Goal: Information Seeking & Learning: Learn about a topic

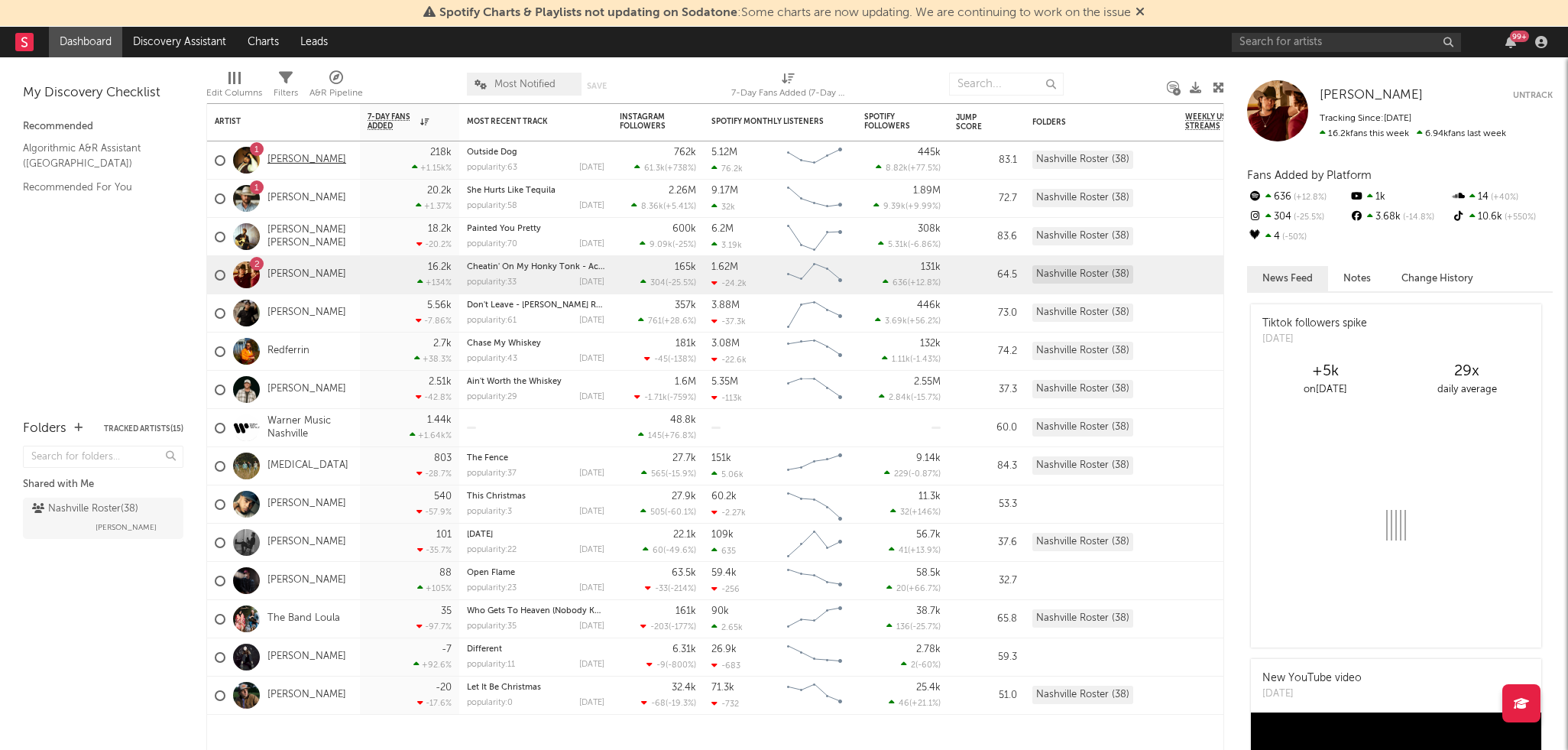
click at [296, 154] on link "[PERSON_NAME]" at bounding box center [307, 160] width 79 height 13
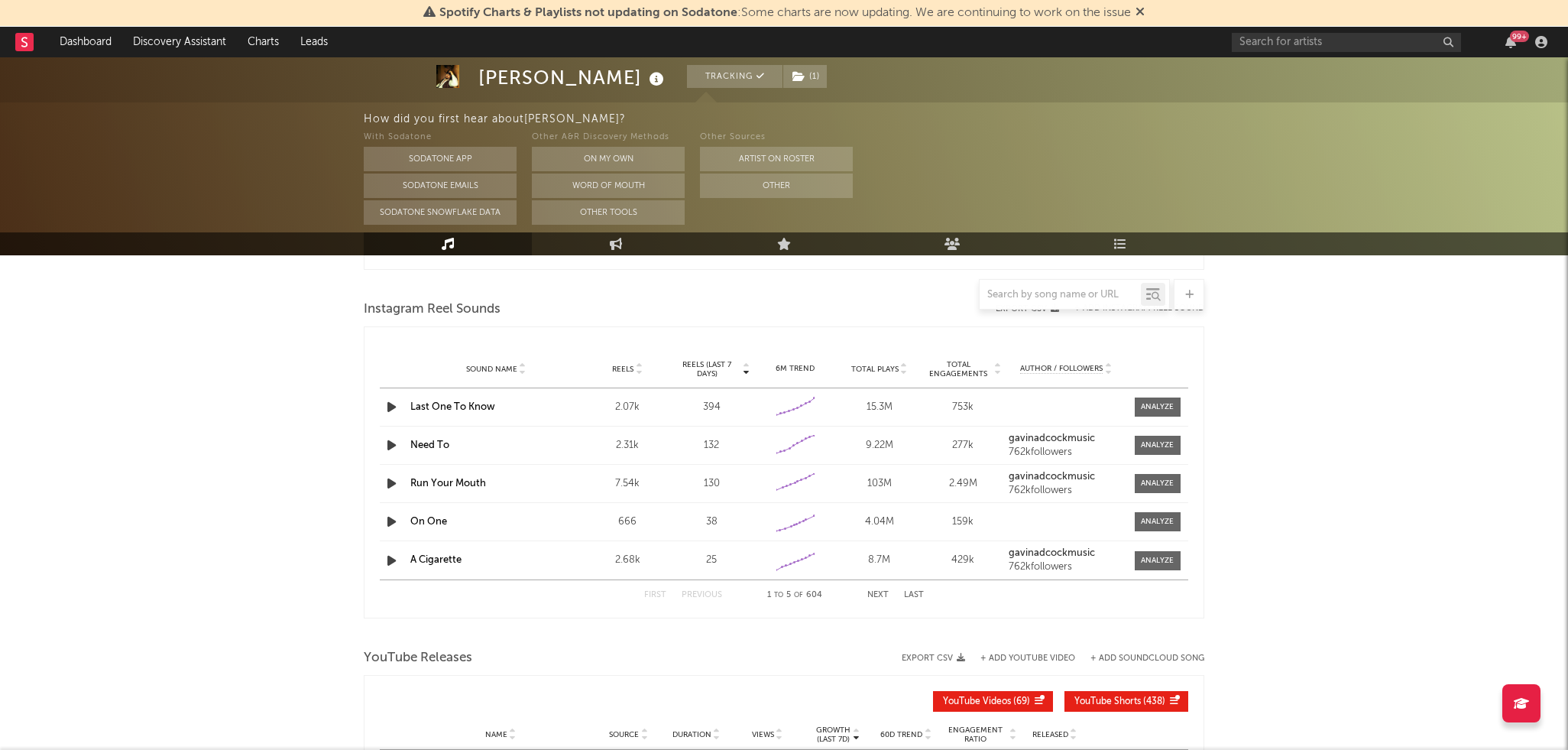
select select "6m"
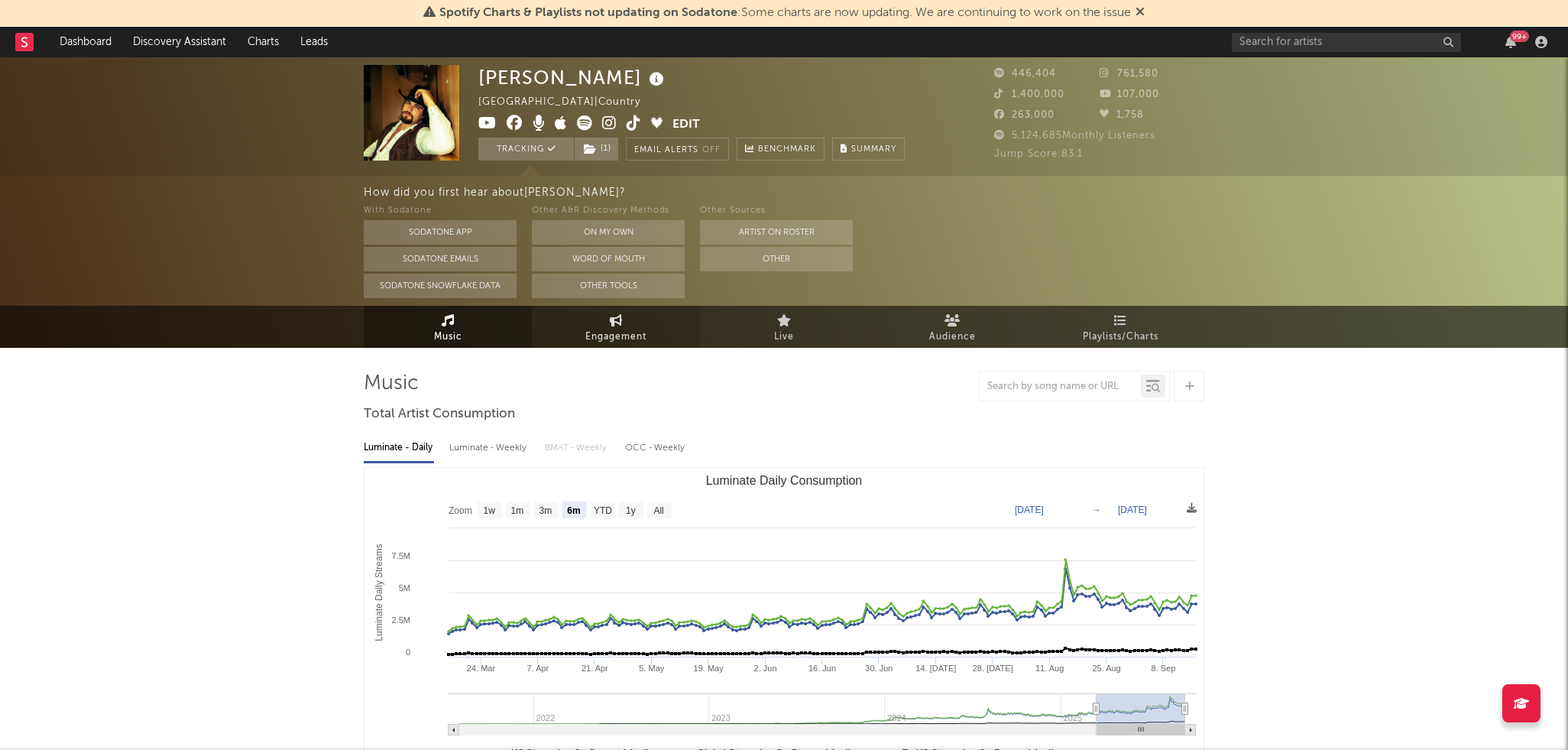
click at [607, 329] on span "Engagement" at bounding box center [615, 336] width 61 height 18
select select "1w"
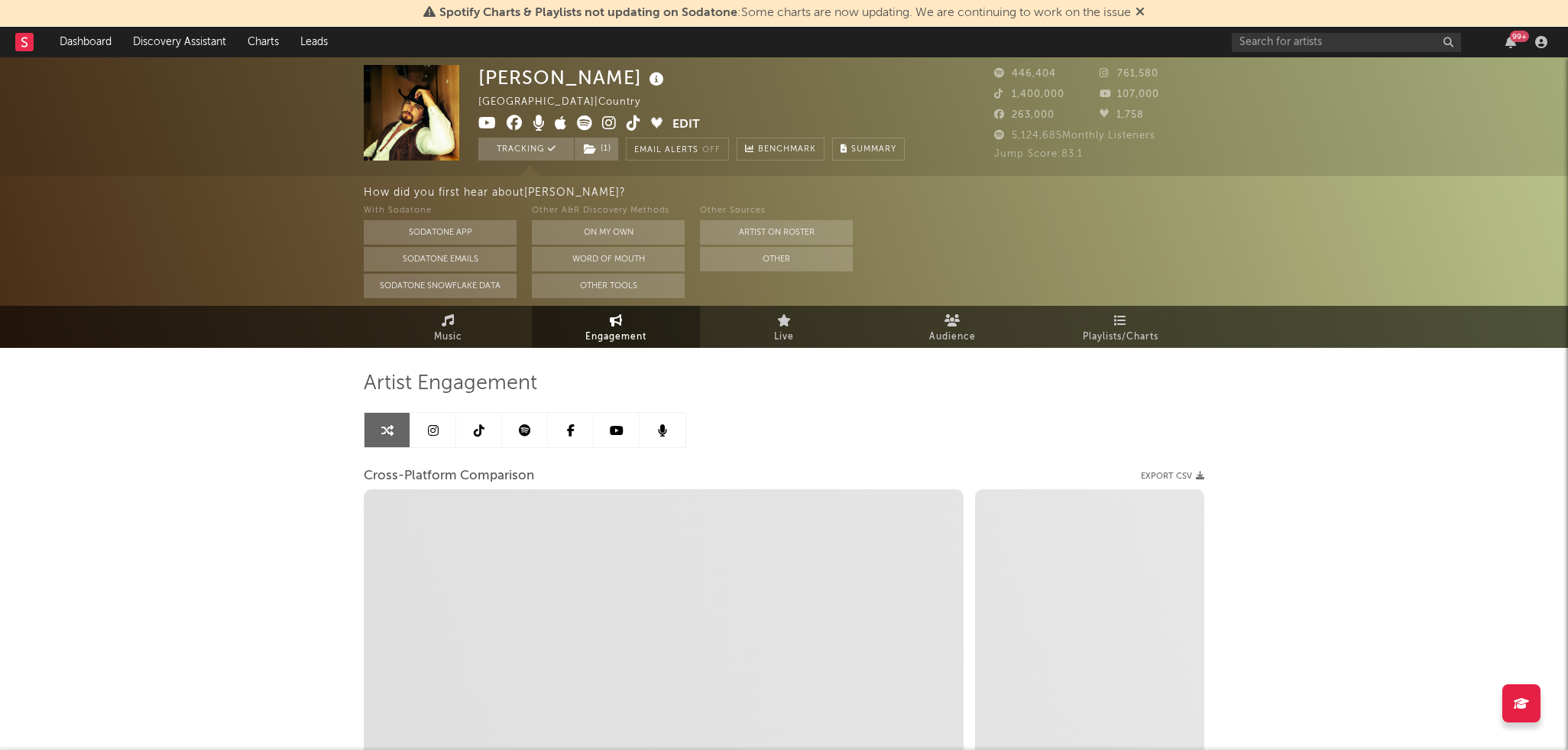
select select "1m"
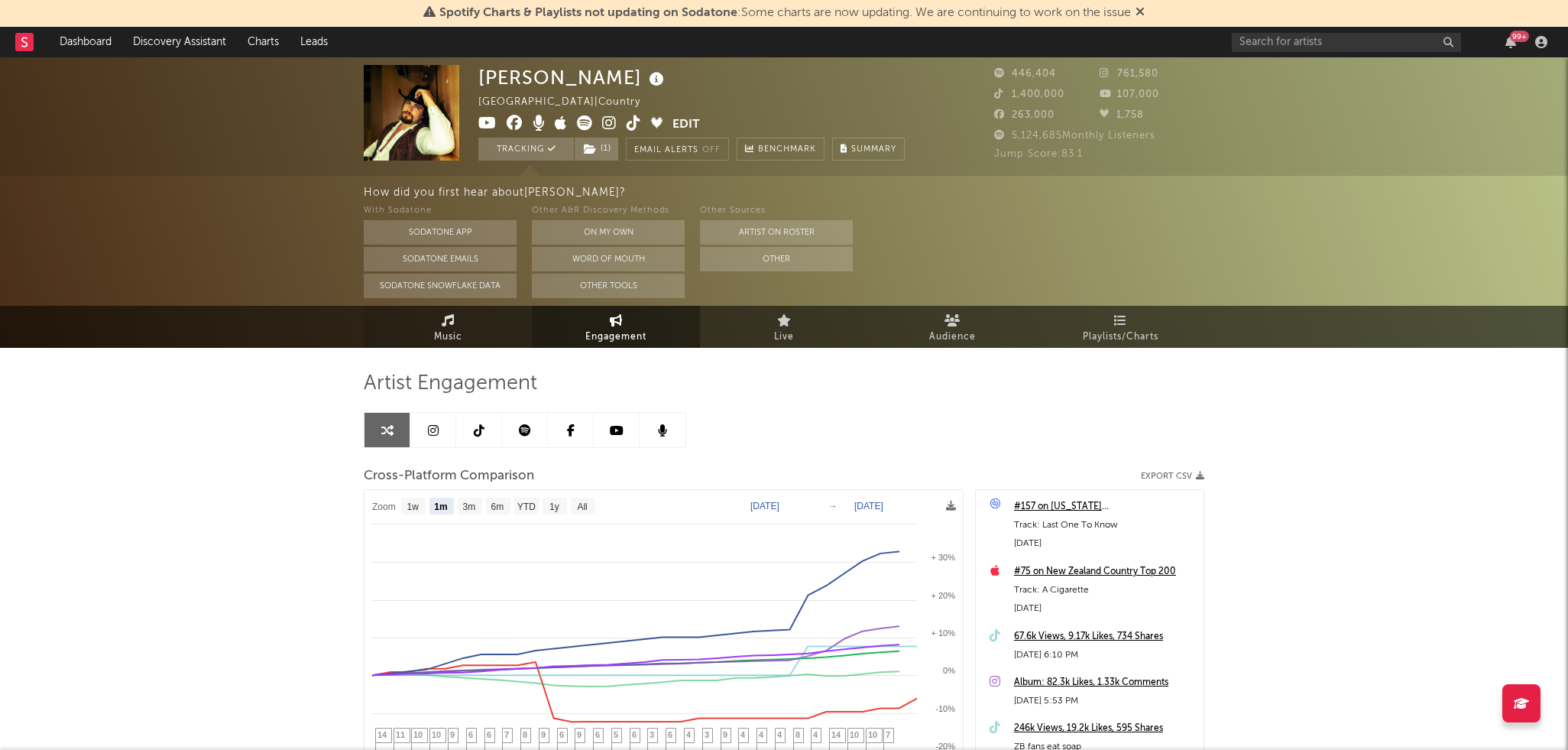
click at [504, 331] on link "Music" at bounding box center [447, 327] width 168 height 42
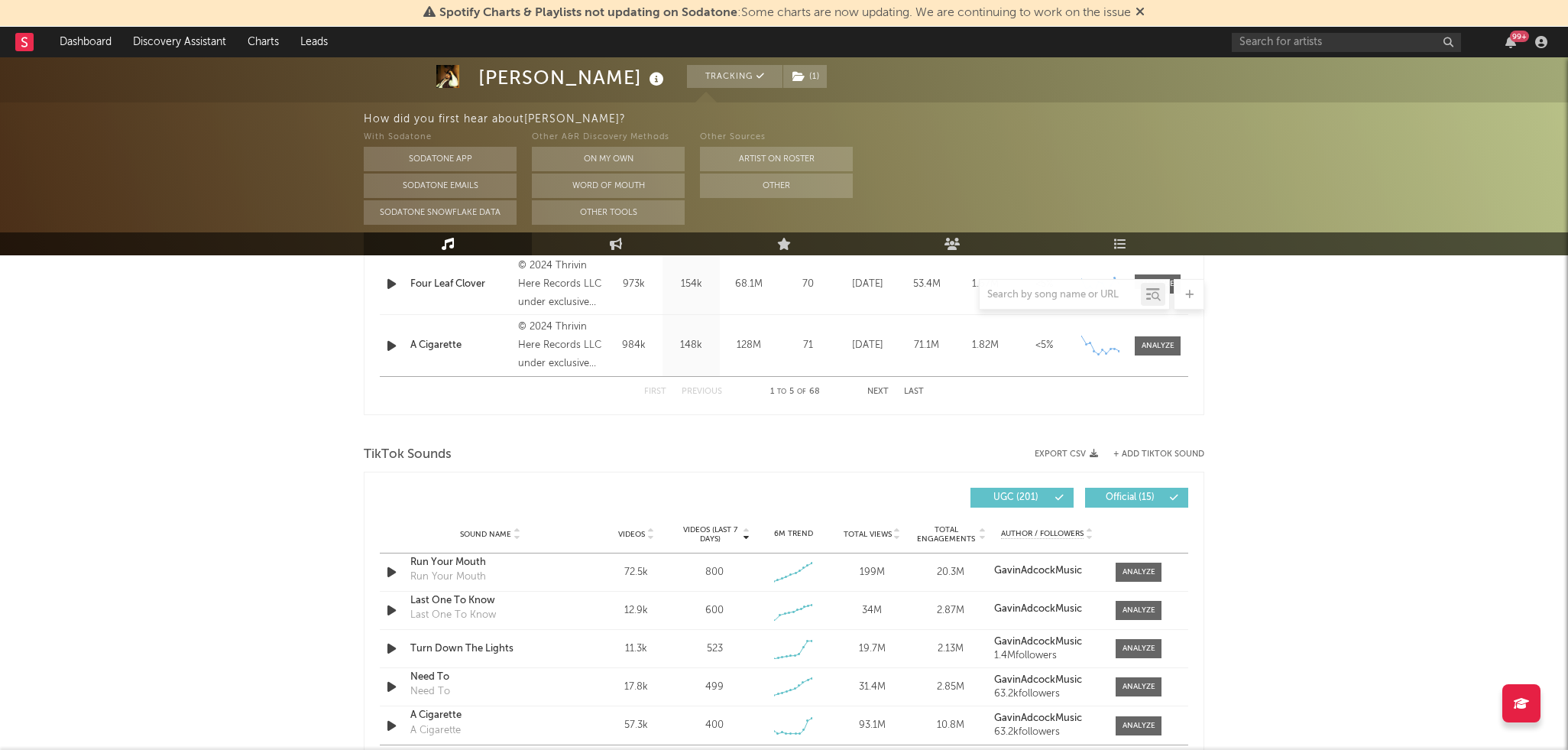
select select "6m"
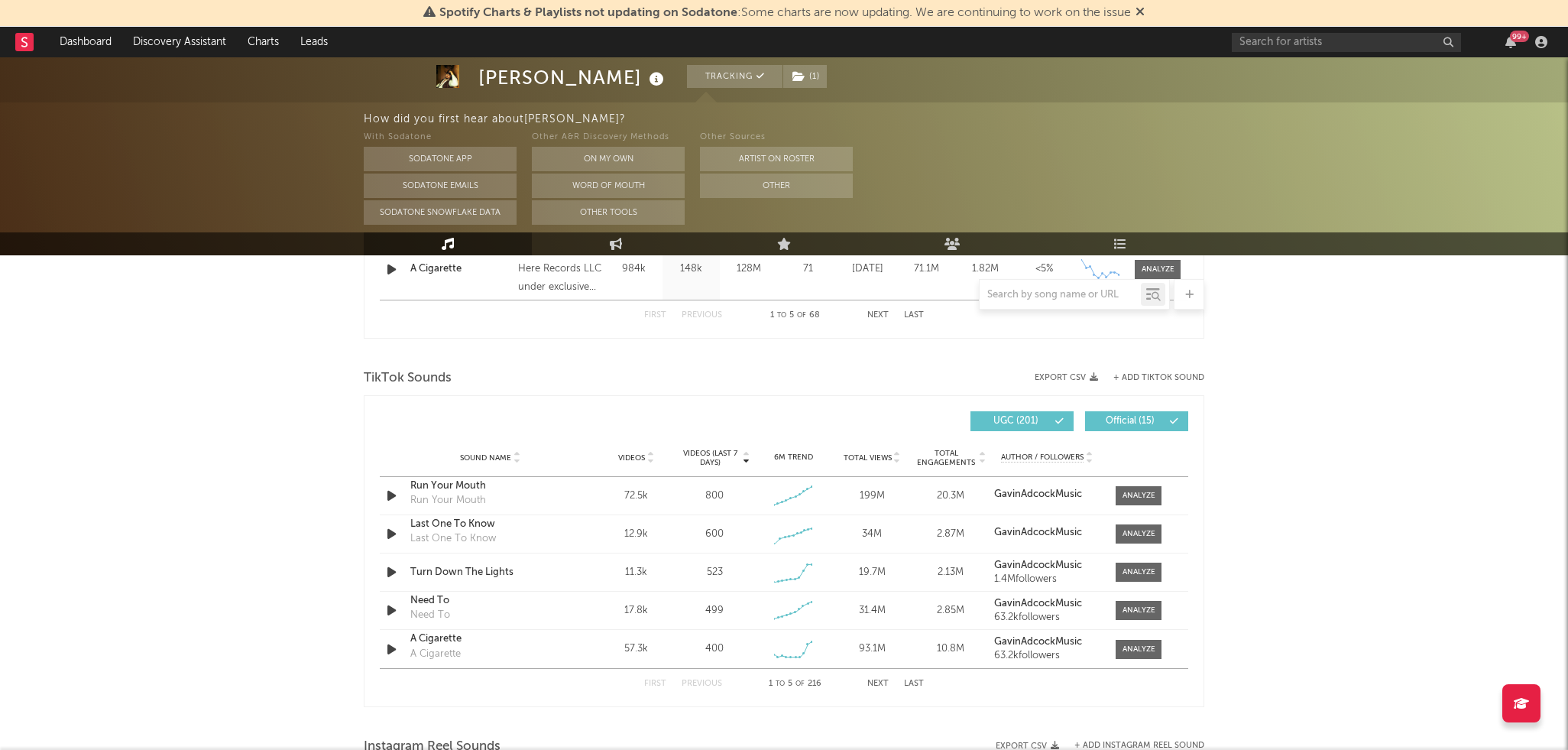
scroll to position [975, 0]
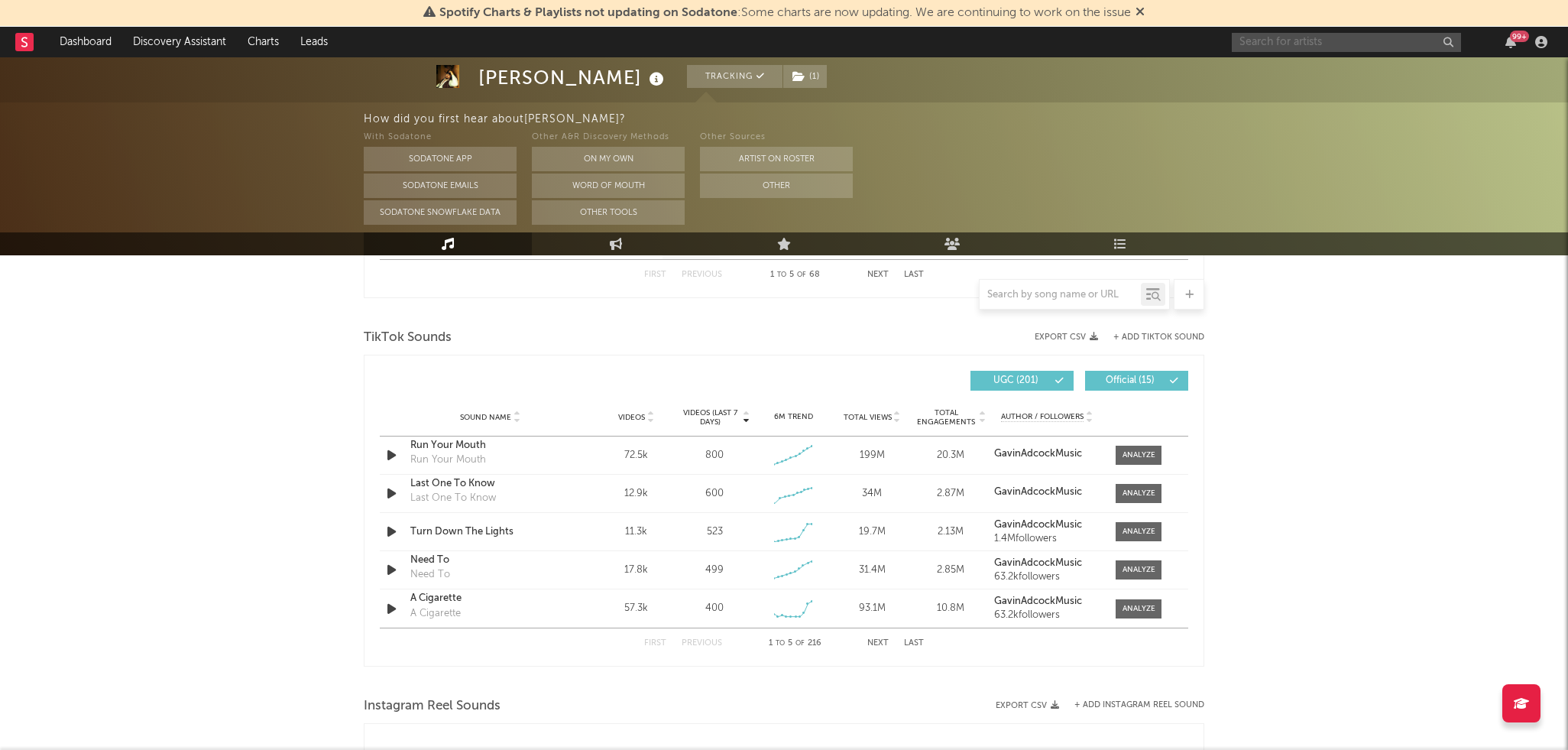
click at [1299, 33] on input "text" at bounding box center [1347, 42] width 229 height 19
type input "[PERSON_NAME]"
click at [1345, 84] on div at bounding box center [1369, 87] width 168 height 10
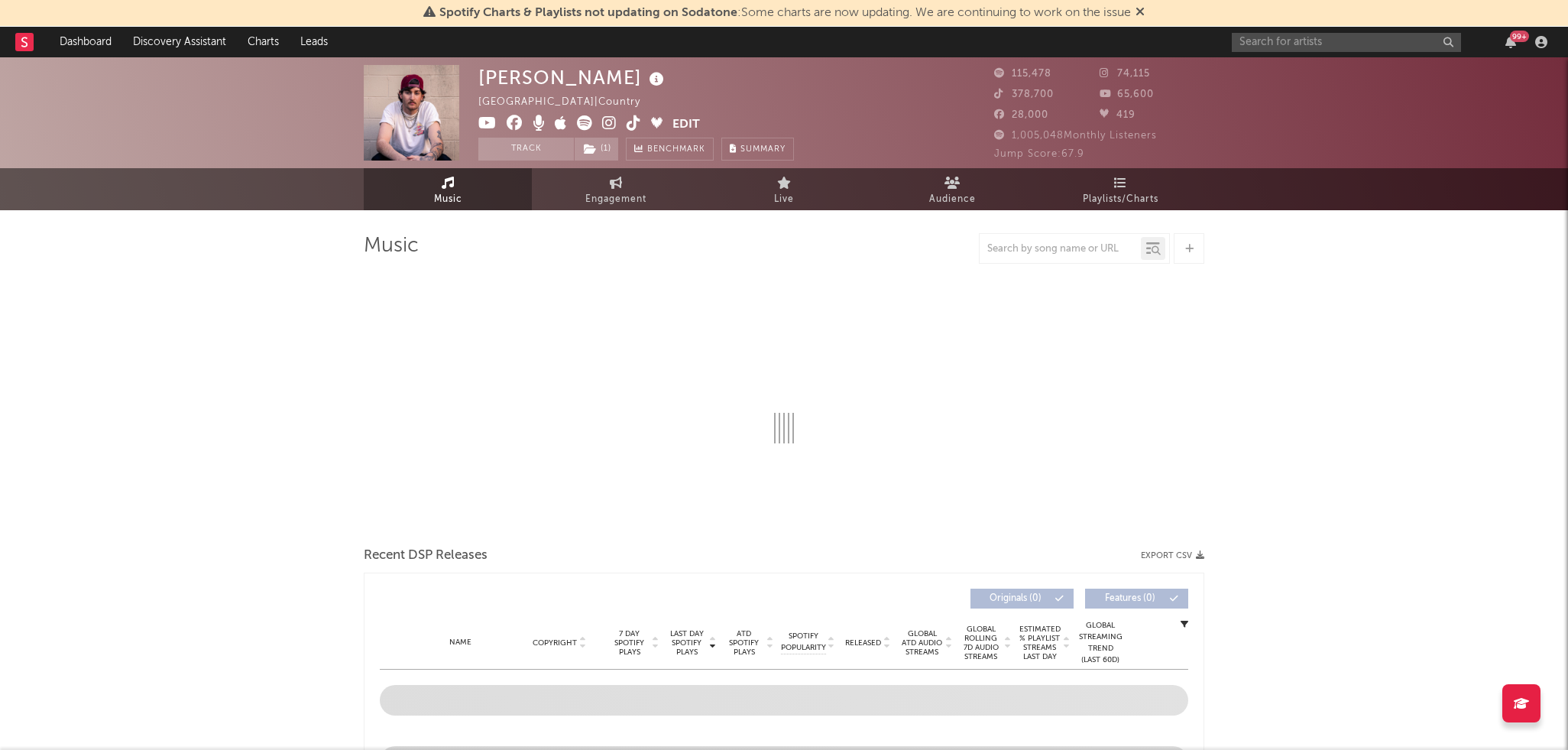
select select "6m"
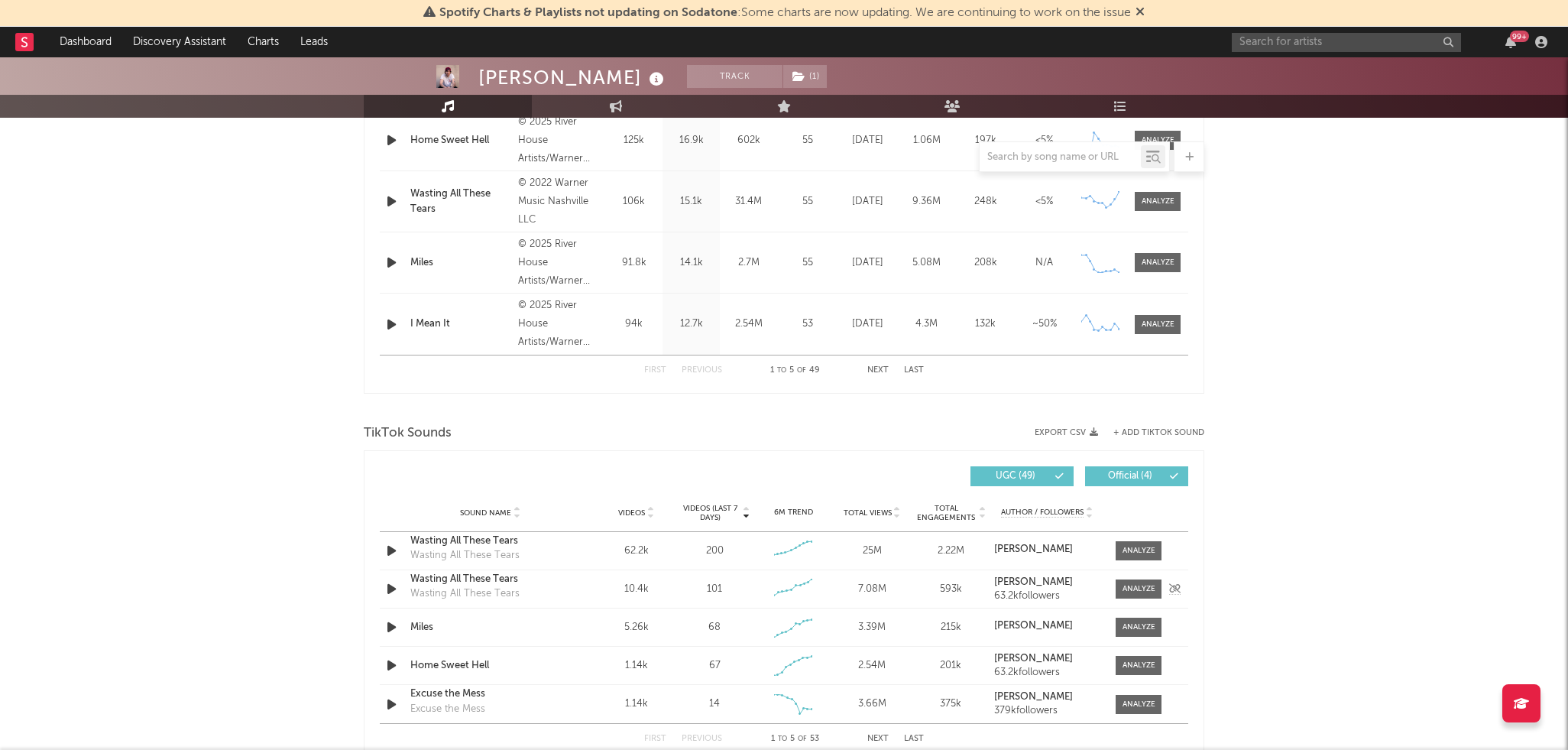
scroll to position [756, 0]
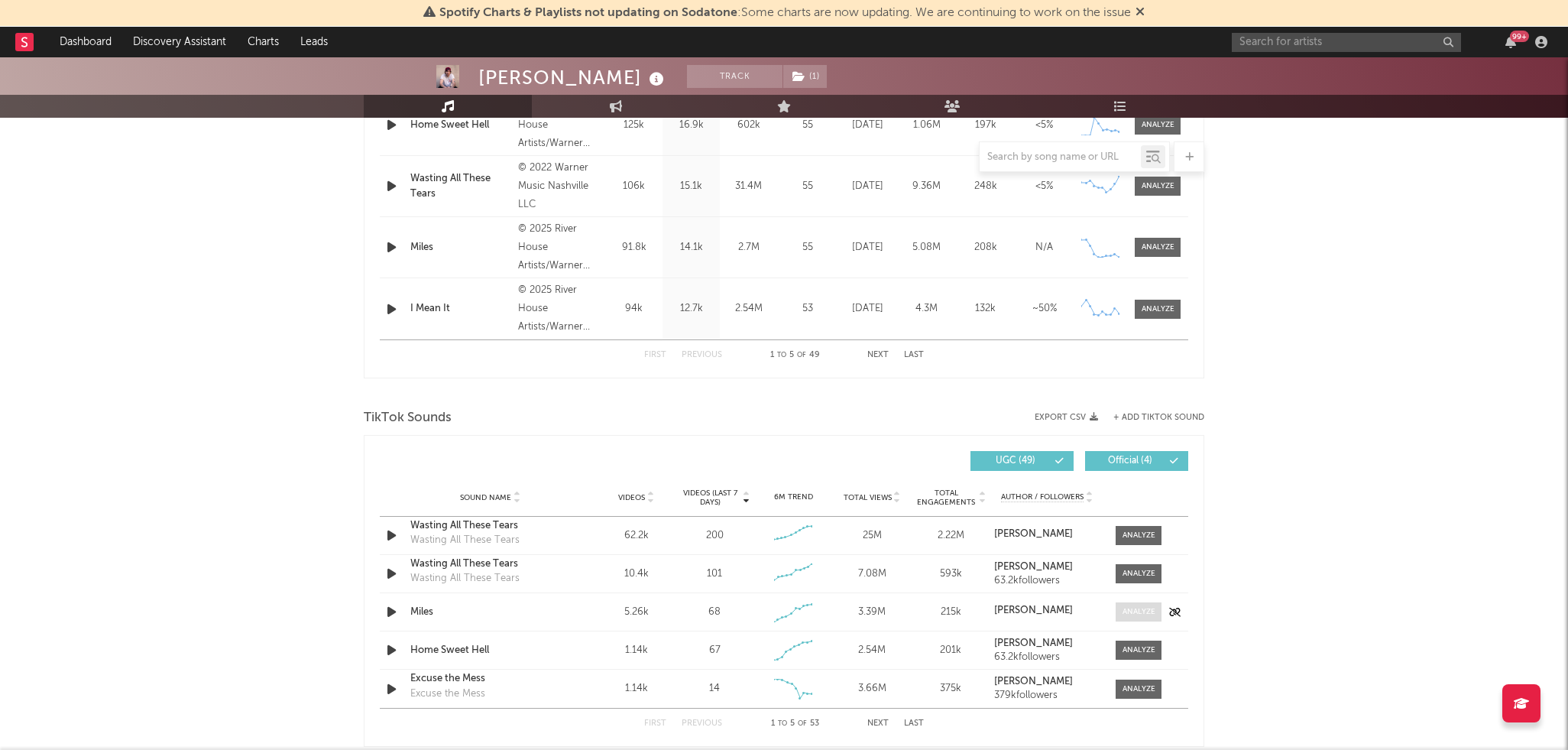
click at [1142, 606] on div at bounding box center [1139, 611] width 33 height 11
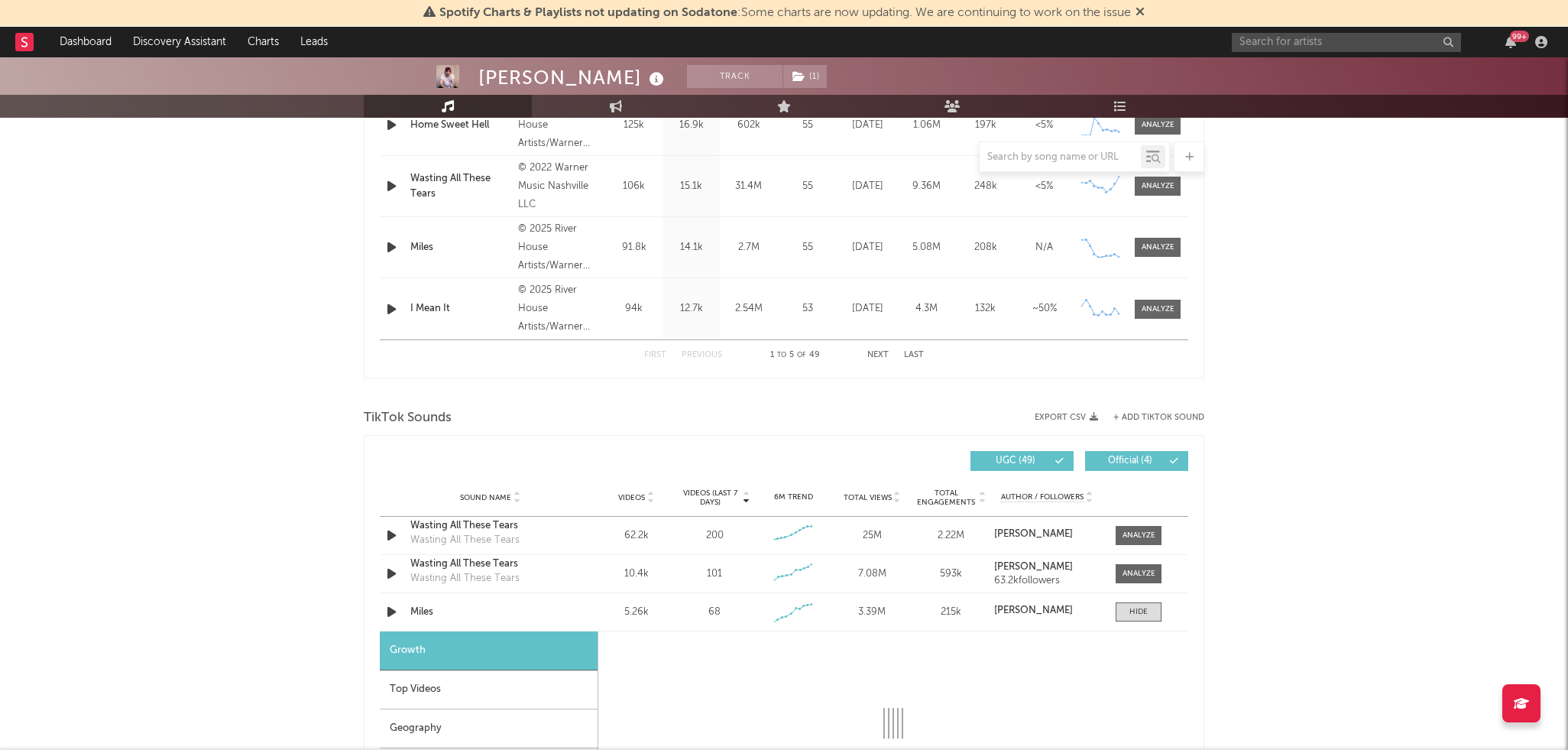
scroll to position [1110, 0]
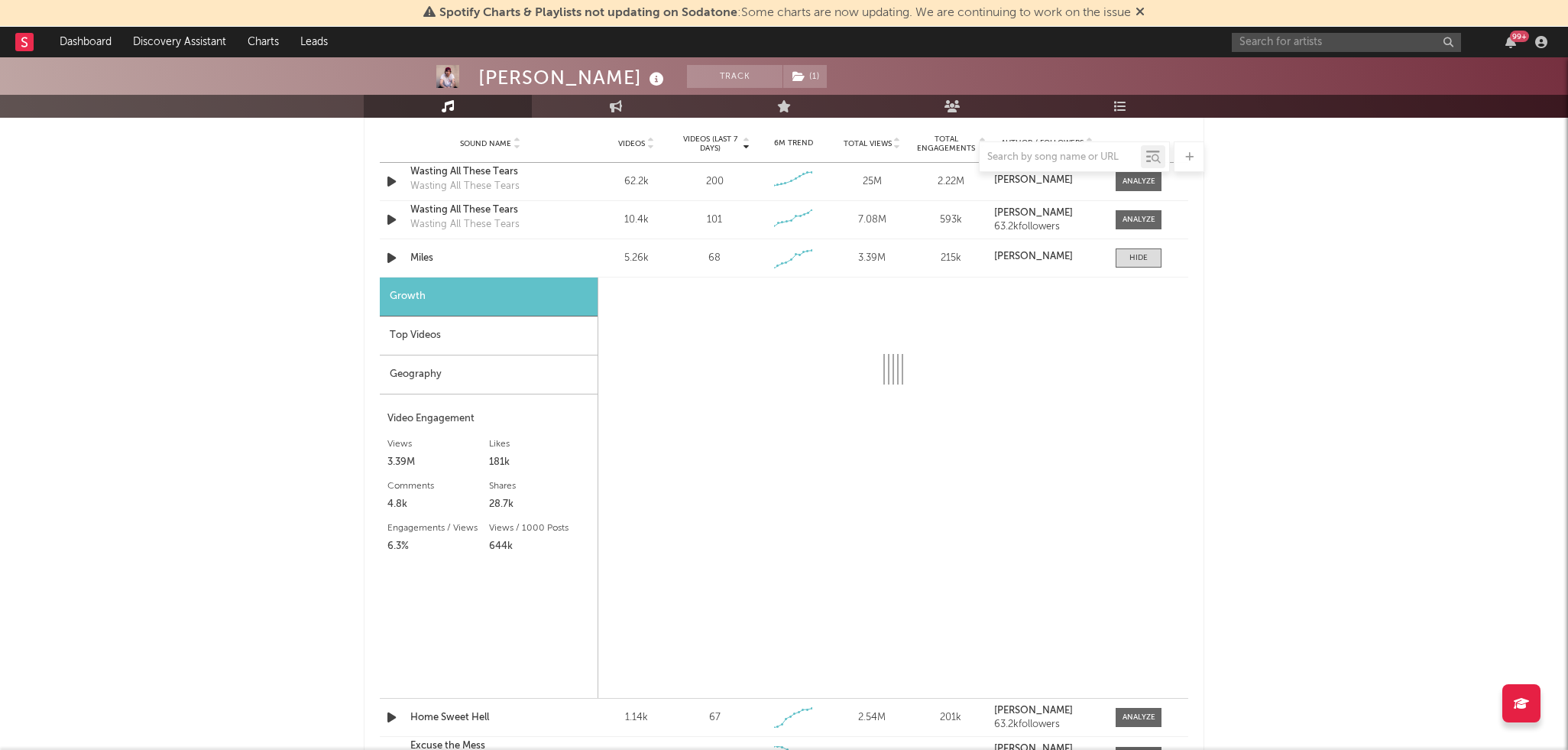
select select "1w"
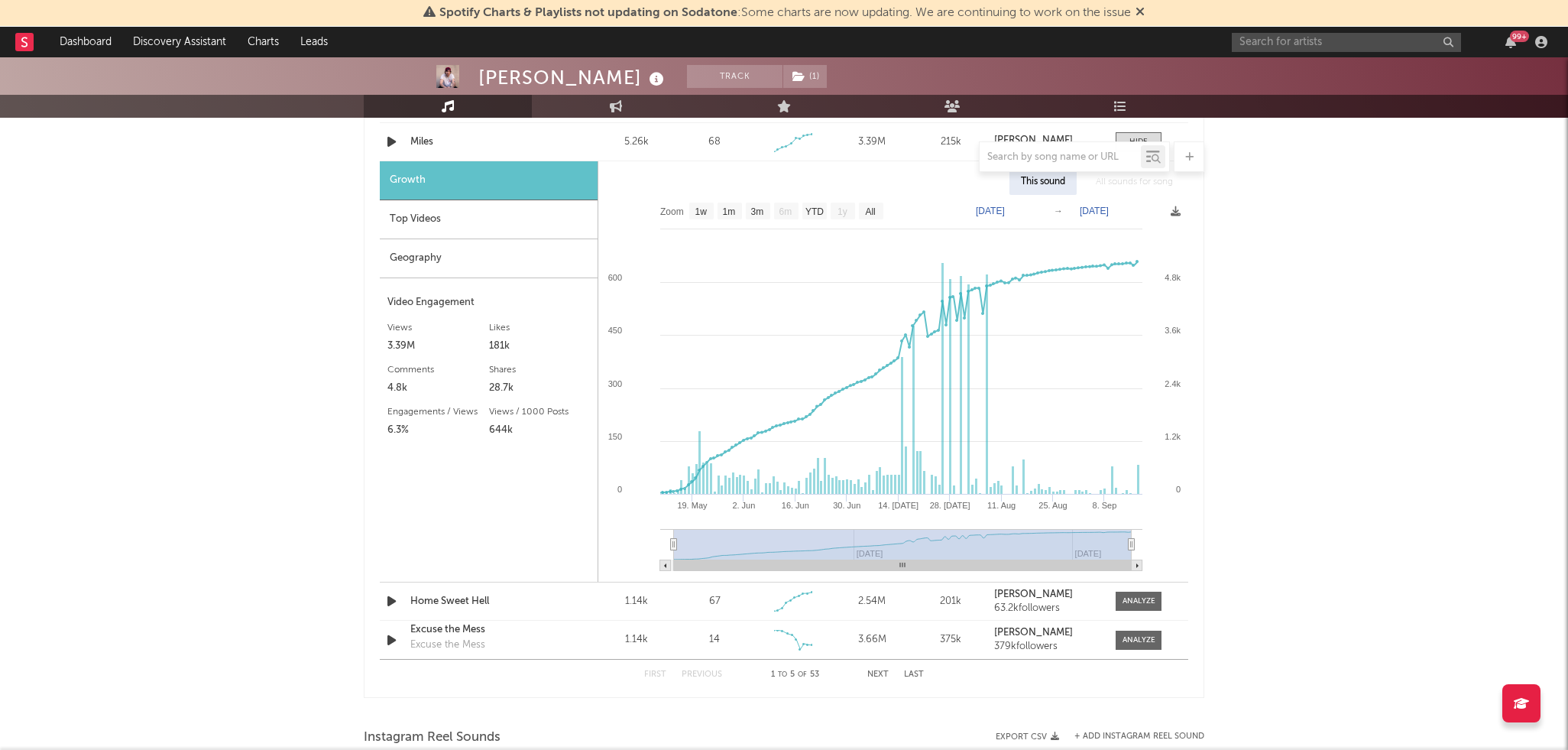
scroll to position [1316, 0]
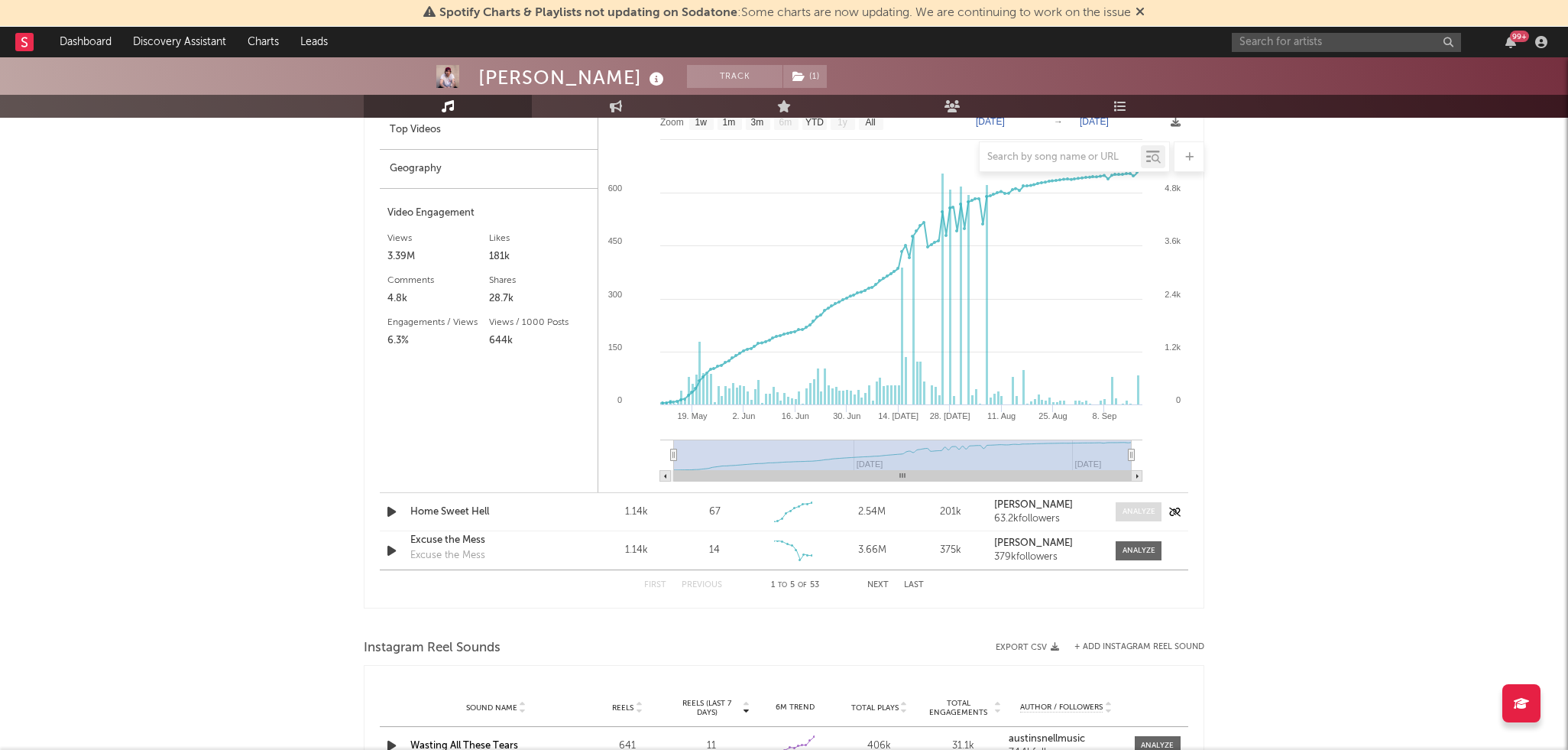
click at [1123, 506] on div at bounding box center [1139, 512] width 33 height 11
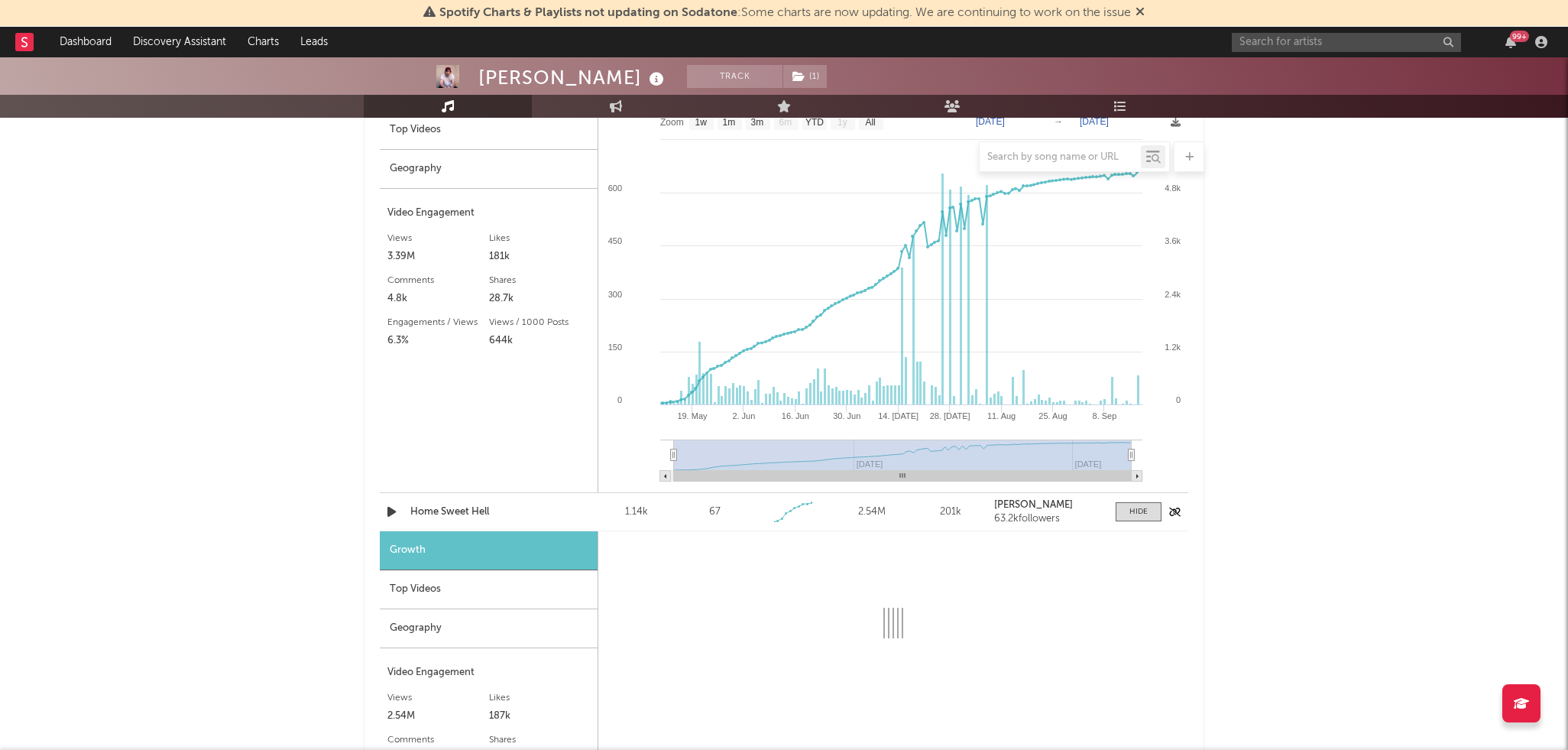
select select "1w"
click at [446, 592] on div "Top Videos" at bounding box center [488, 589] width 218 height 39
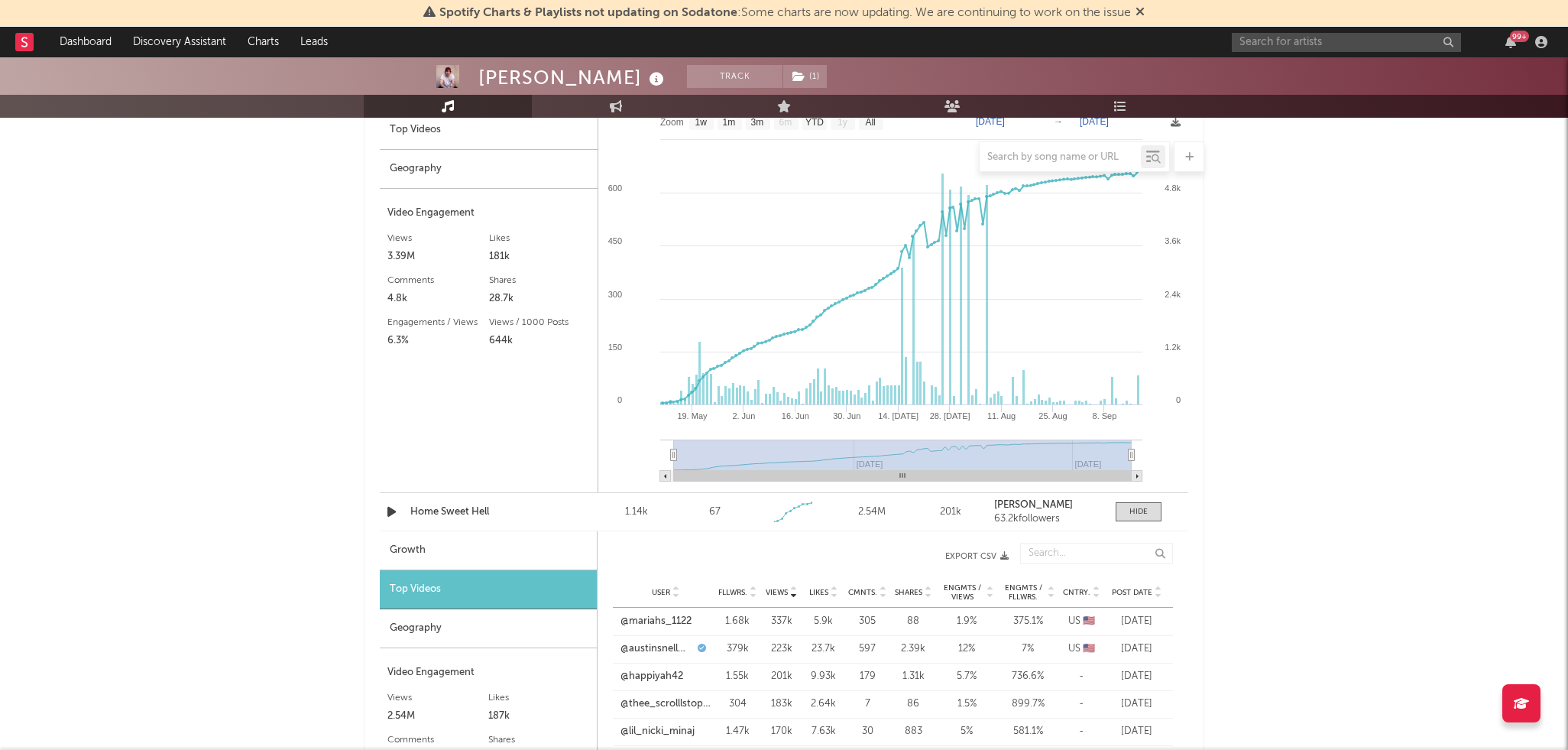
click at [1142, 590] on span "Post Date" at bounding box center [1131, 592] width 41 height 10
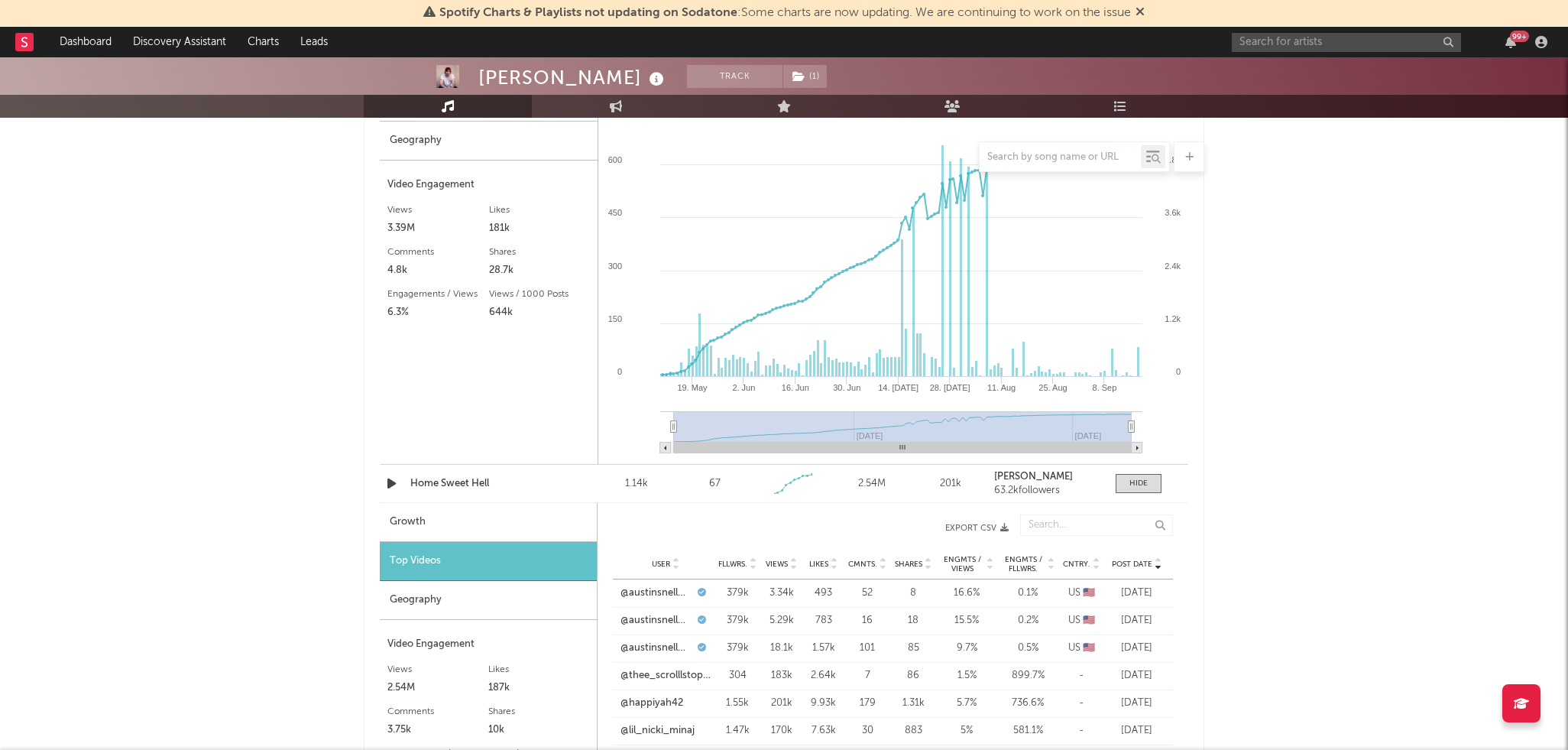
scroll to position [1346, 0]
click at [674, 666] on link "@thee_scrolllstopperr" at bounding box center [665, 673] width 90 height 15
click at [647, 700] on link "@happiyah42" at bounding box center [652, 701] width 63 height 15
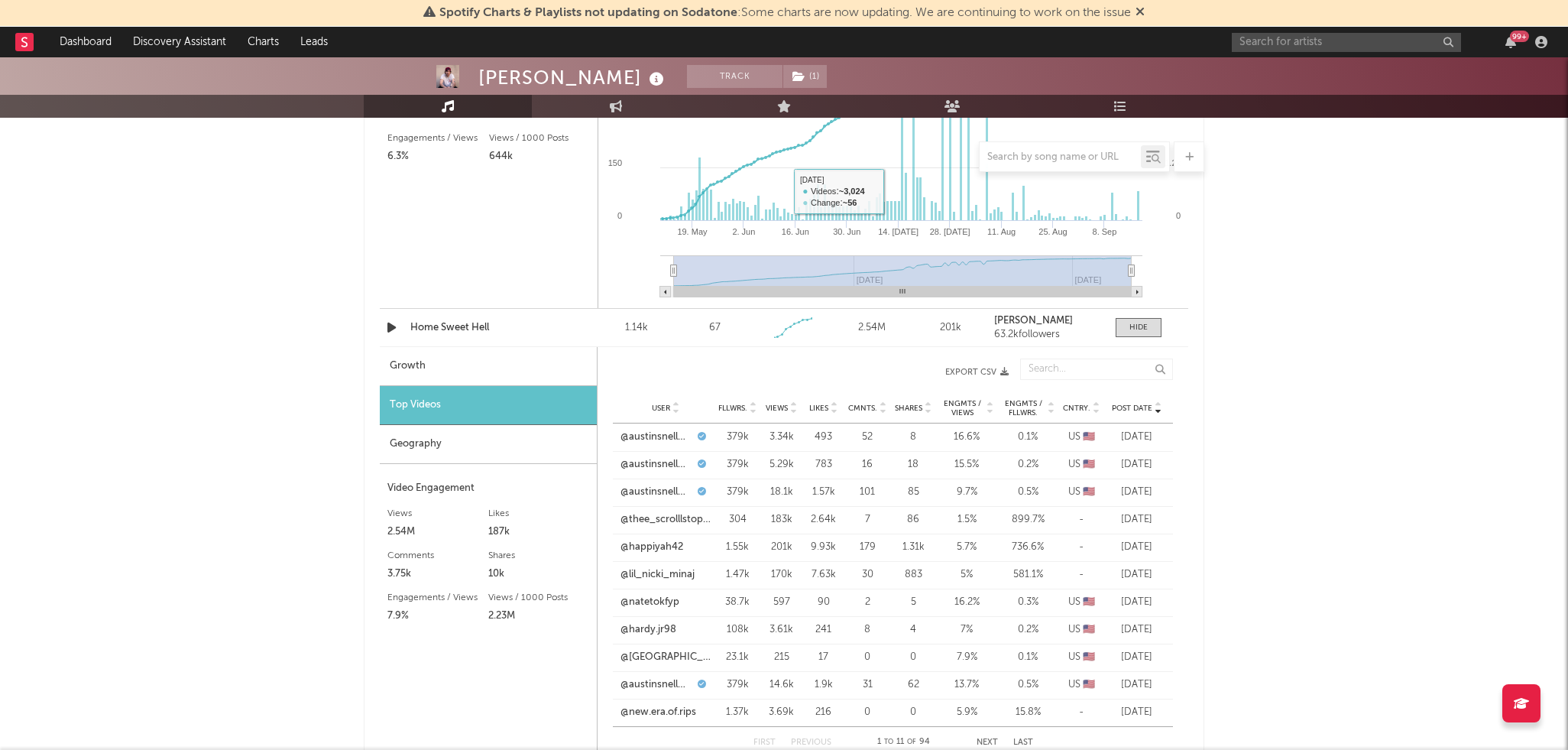
scroll to position [1515, 0]
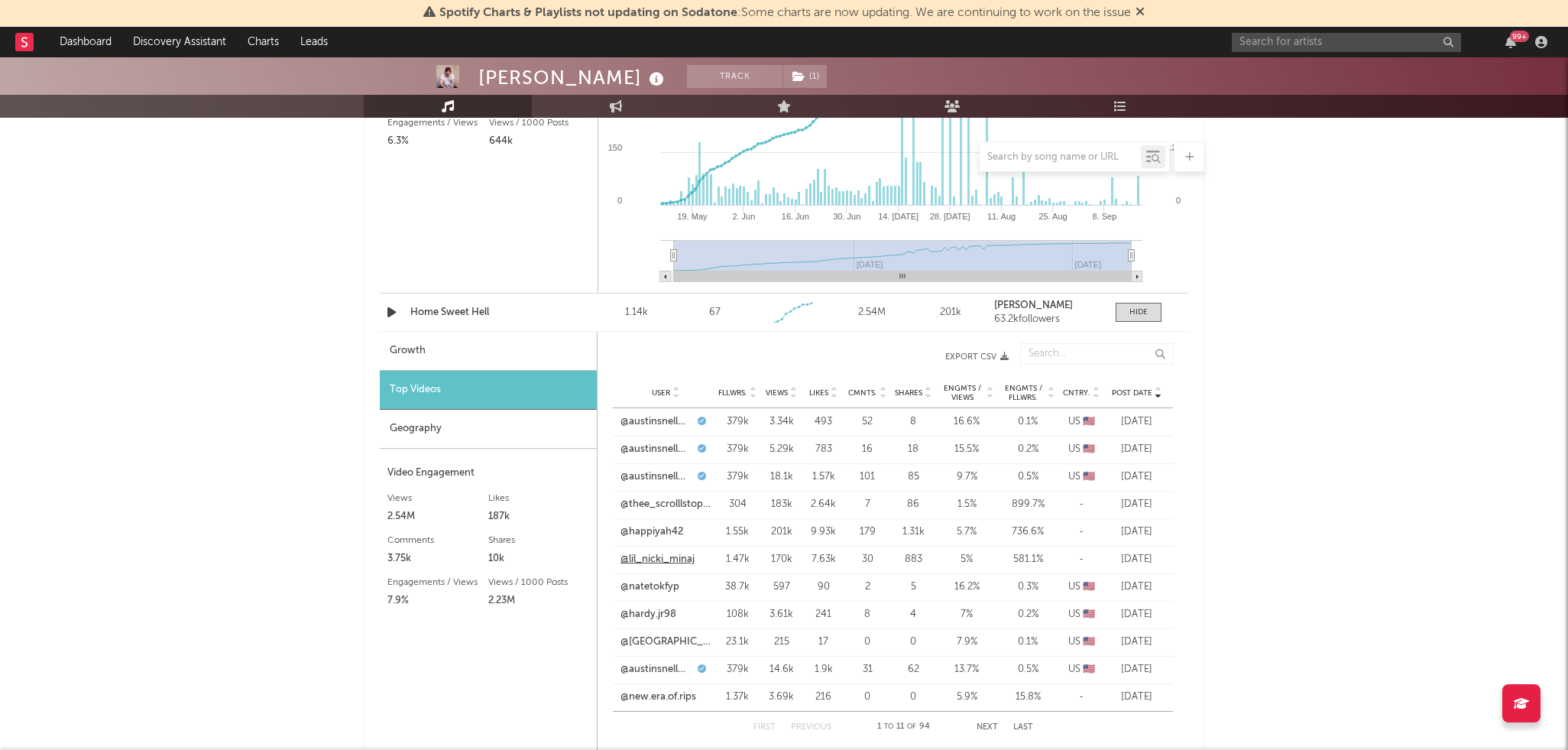
click at [671, 557] on link "@lil_nicki_minaj" at bounding box center [657, 559] width 74 height 15
click at [658, 611] on link "@hardy.jr98" at bounding box center [649, 614] width 56 height 15
click at [667, 697] on link "@new.era.of.rips" at bounding box center [658, 697] width 76 height 15
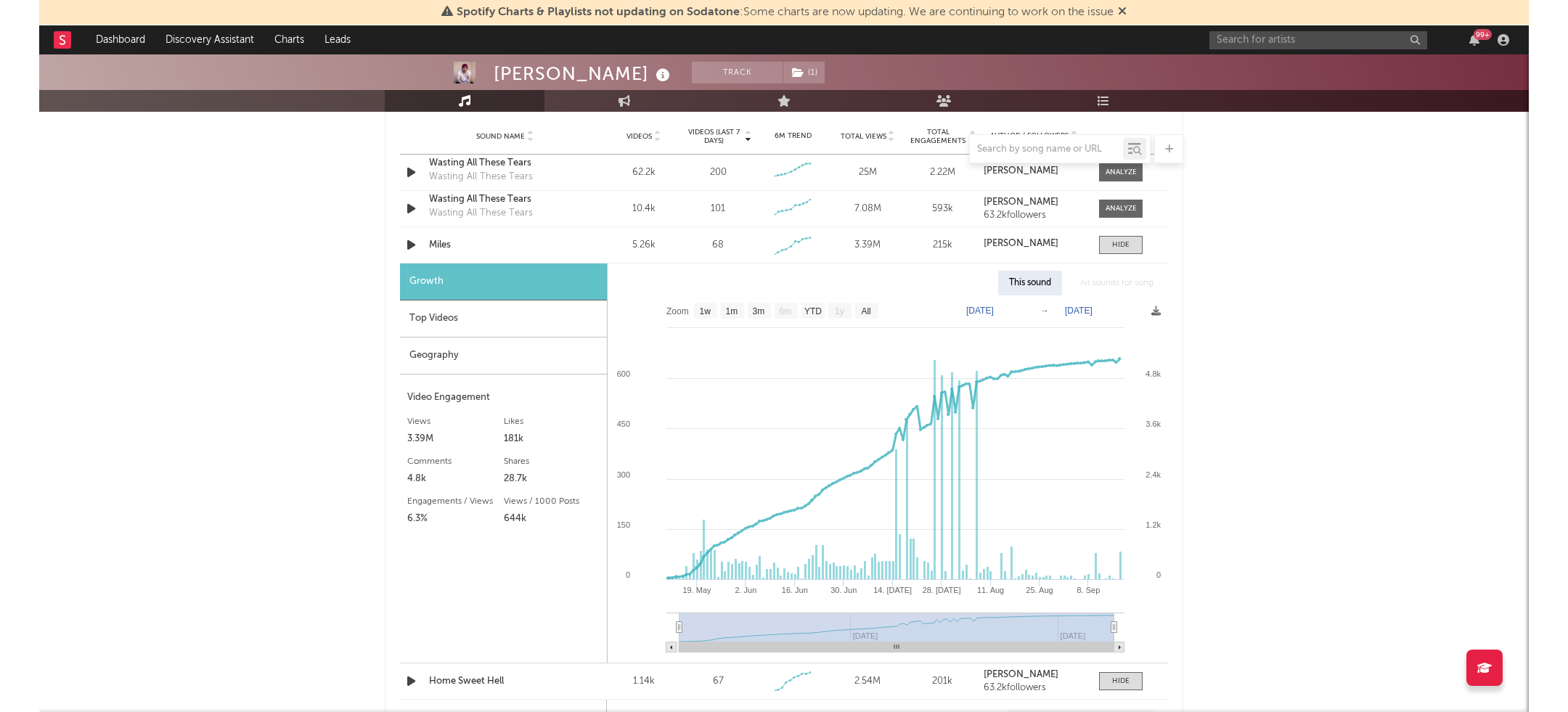
scroll to position [975, 0]
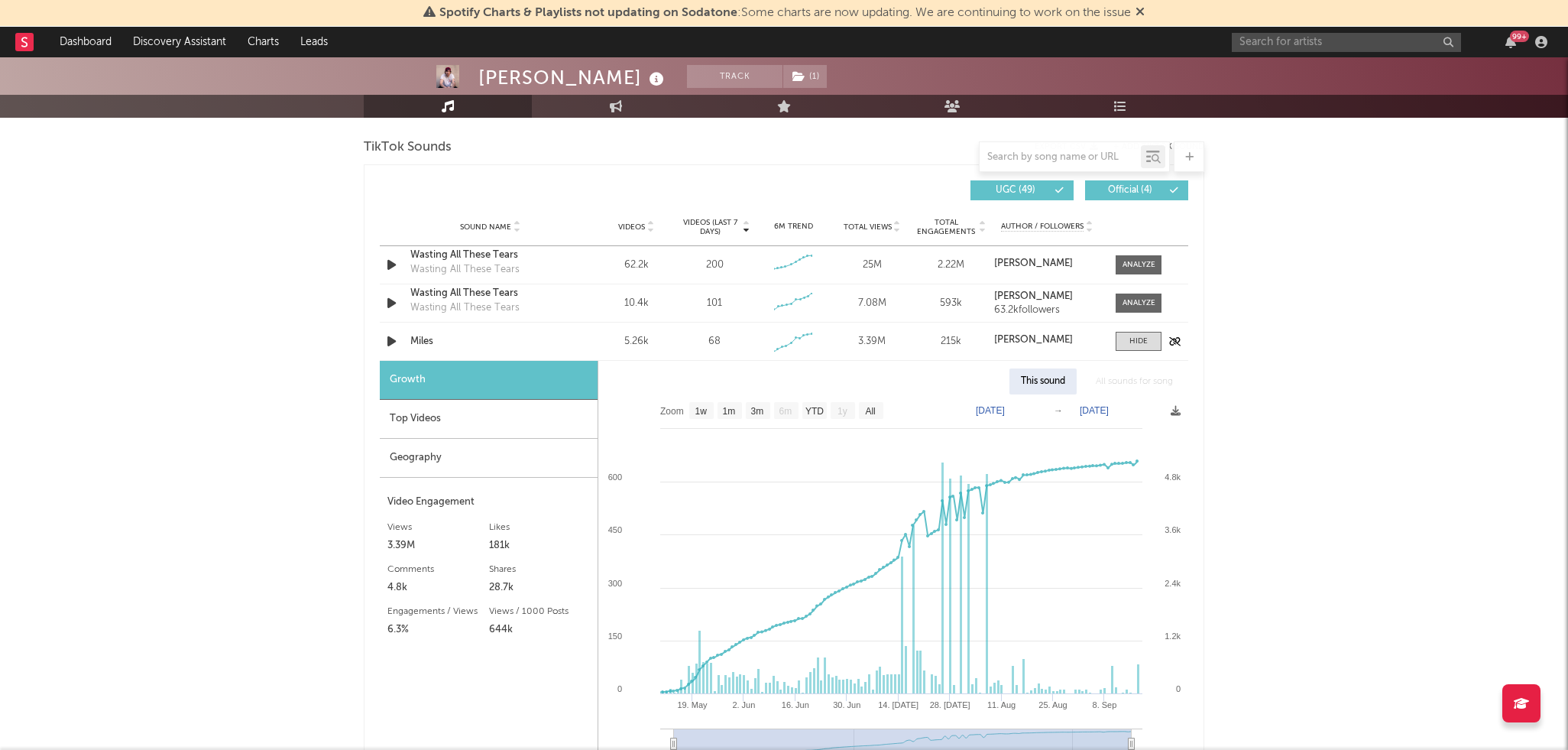
click at [503, 347] on div "Miles" at bounding box center [490, 341] width 159 height 15
click at [504, 376] on div "Growth" at bounding box center [488, 380] width 218 height 39
click at [1139, 342] on div at bounding box center [1138, 341] width 18 height 11
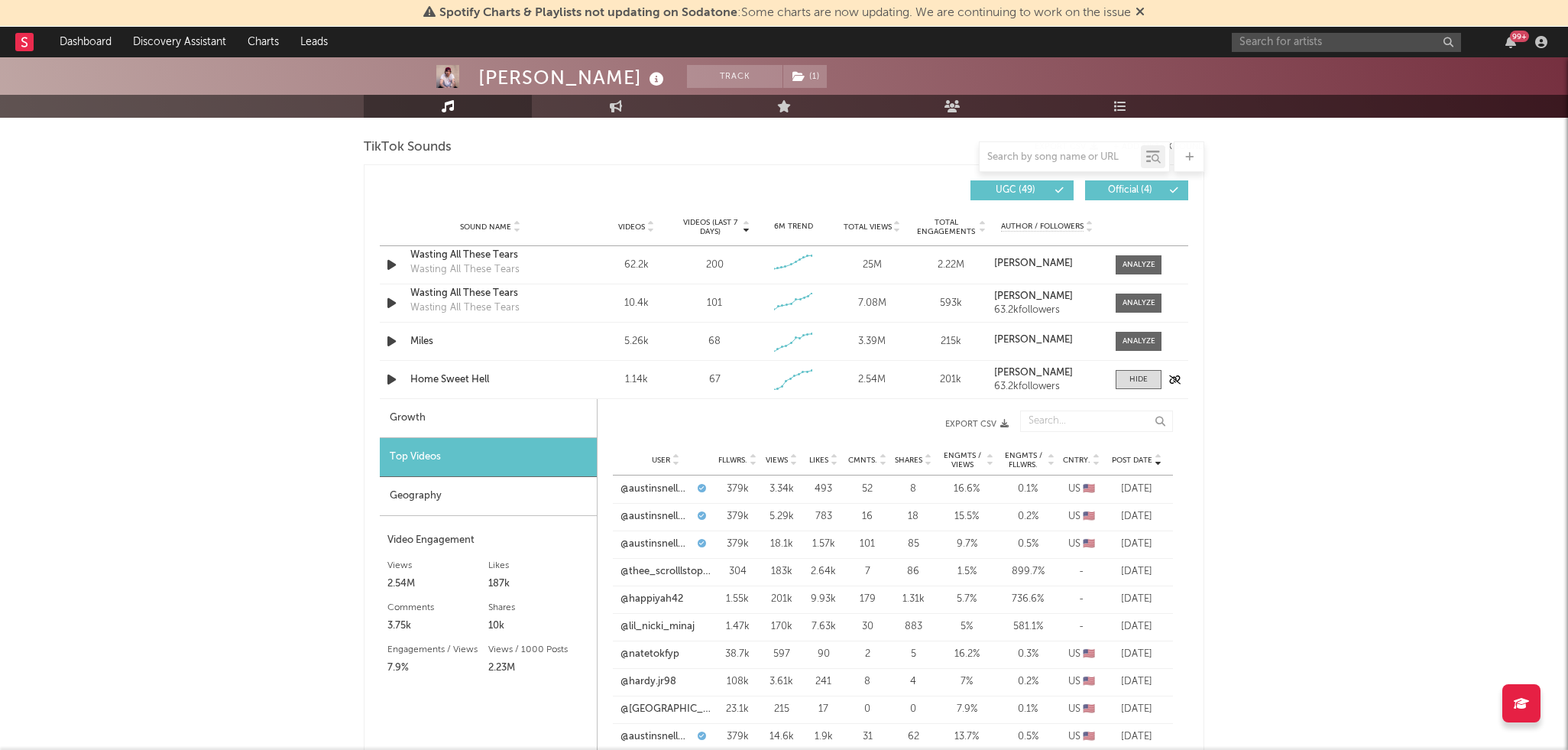
click at [472, 377] on div "Home Sweet Hell" at bounding box center [490, 379] width 159 height 15
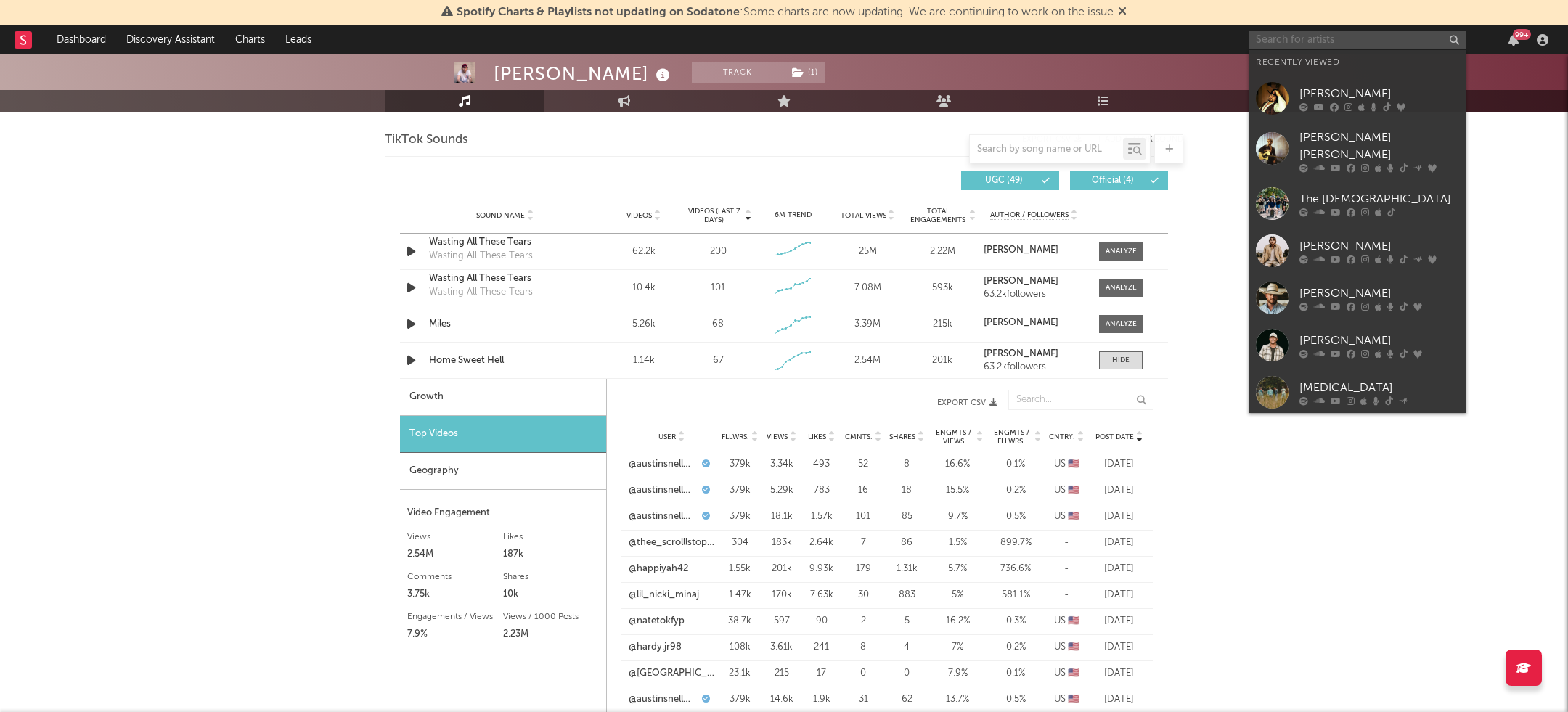
click at [1315, 42] on input "text" at bounding box center [1358, 40] width 218 height 18
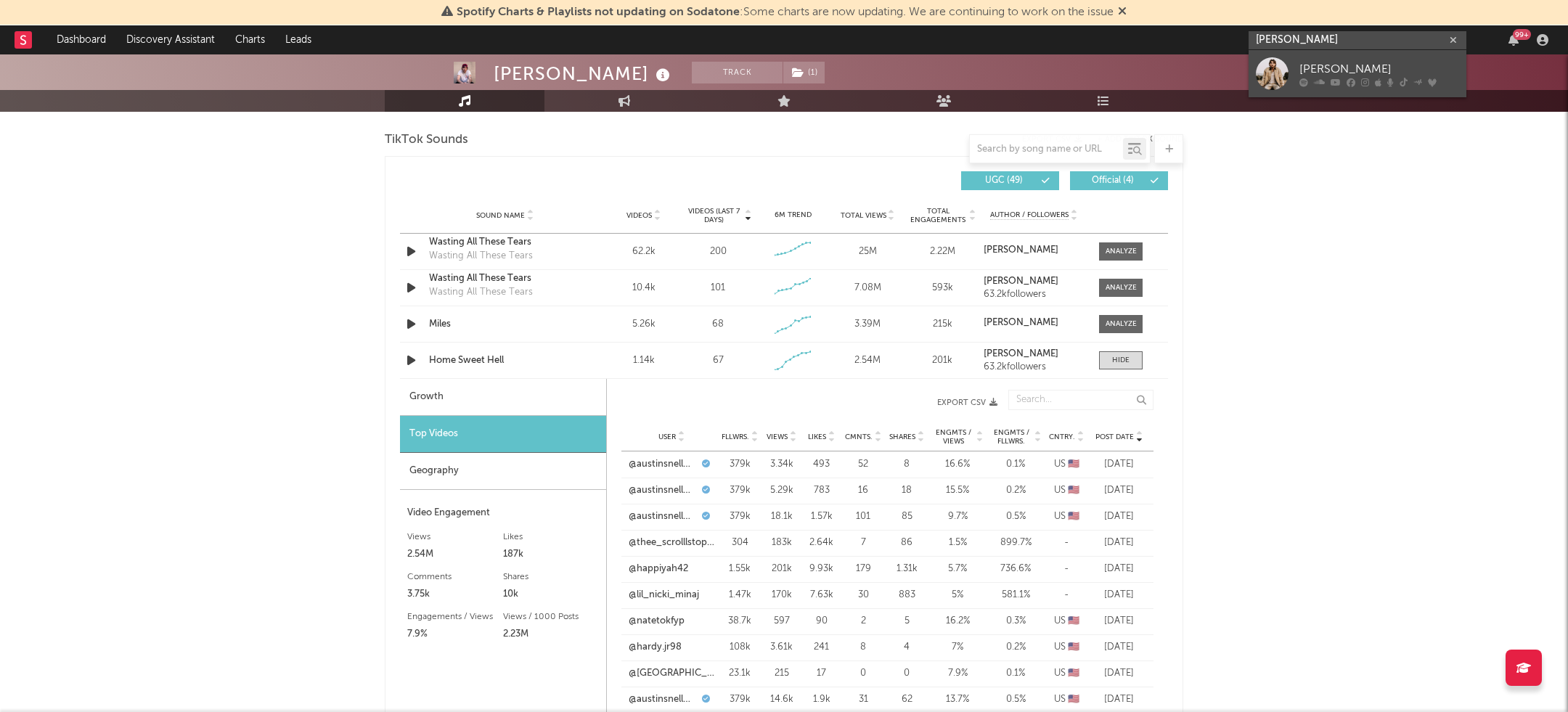
type input "[PERSON_NAME]"
click at [1311, 68] on div "[PERSON_NAME]" at bounding box center [1379, 69] width 160 height 17
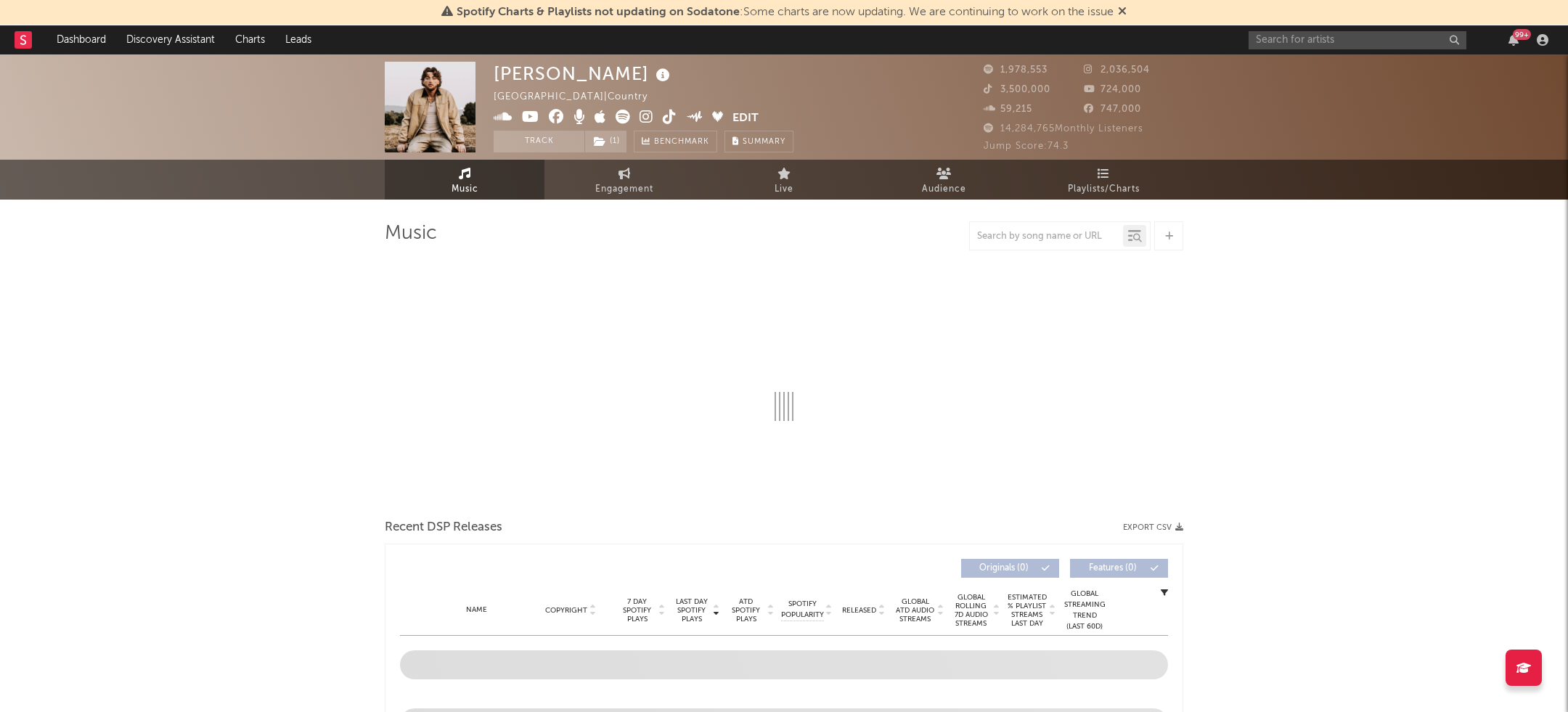
select select "6m"
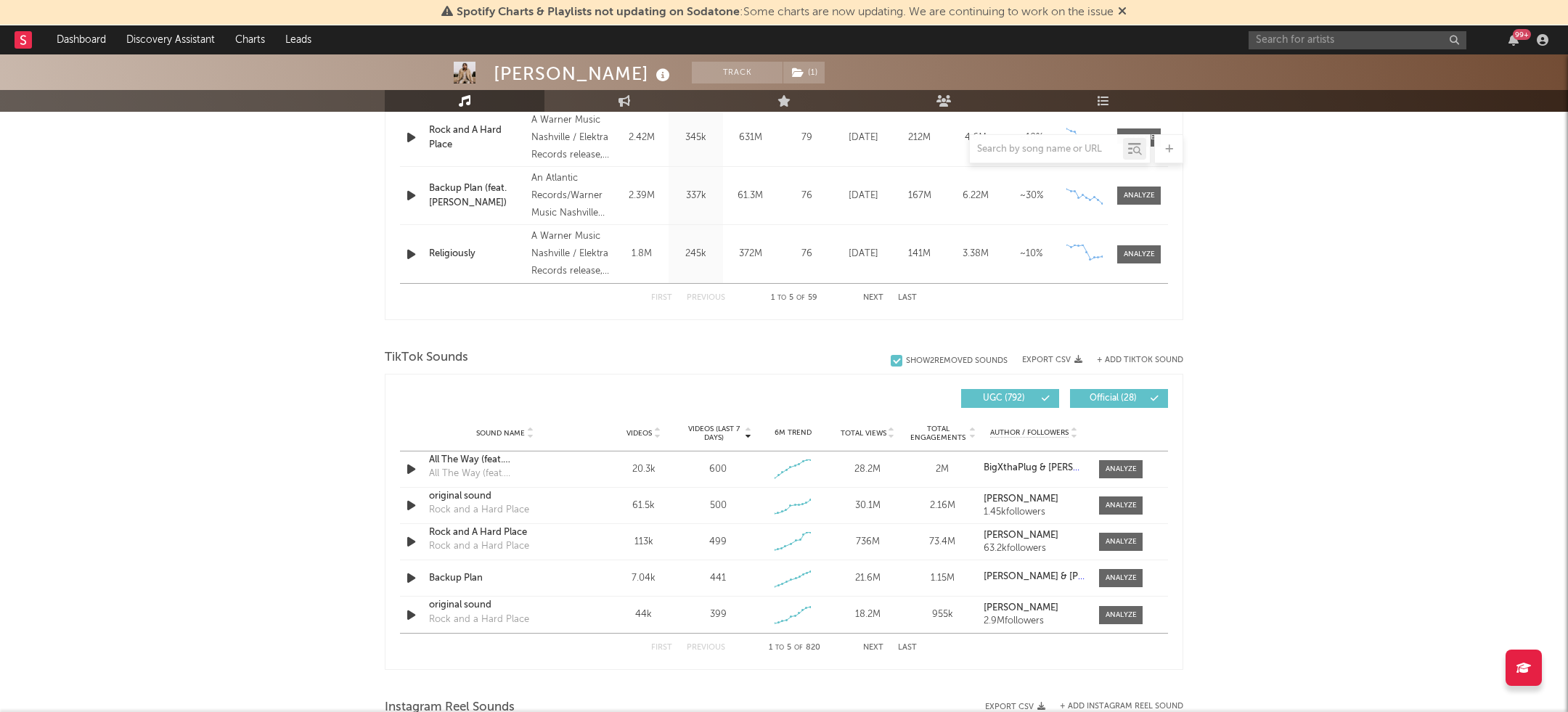
scroll to position [794, 0]
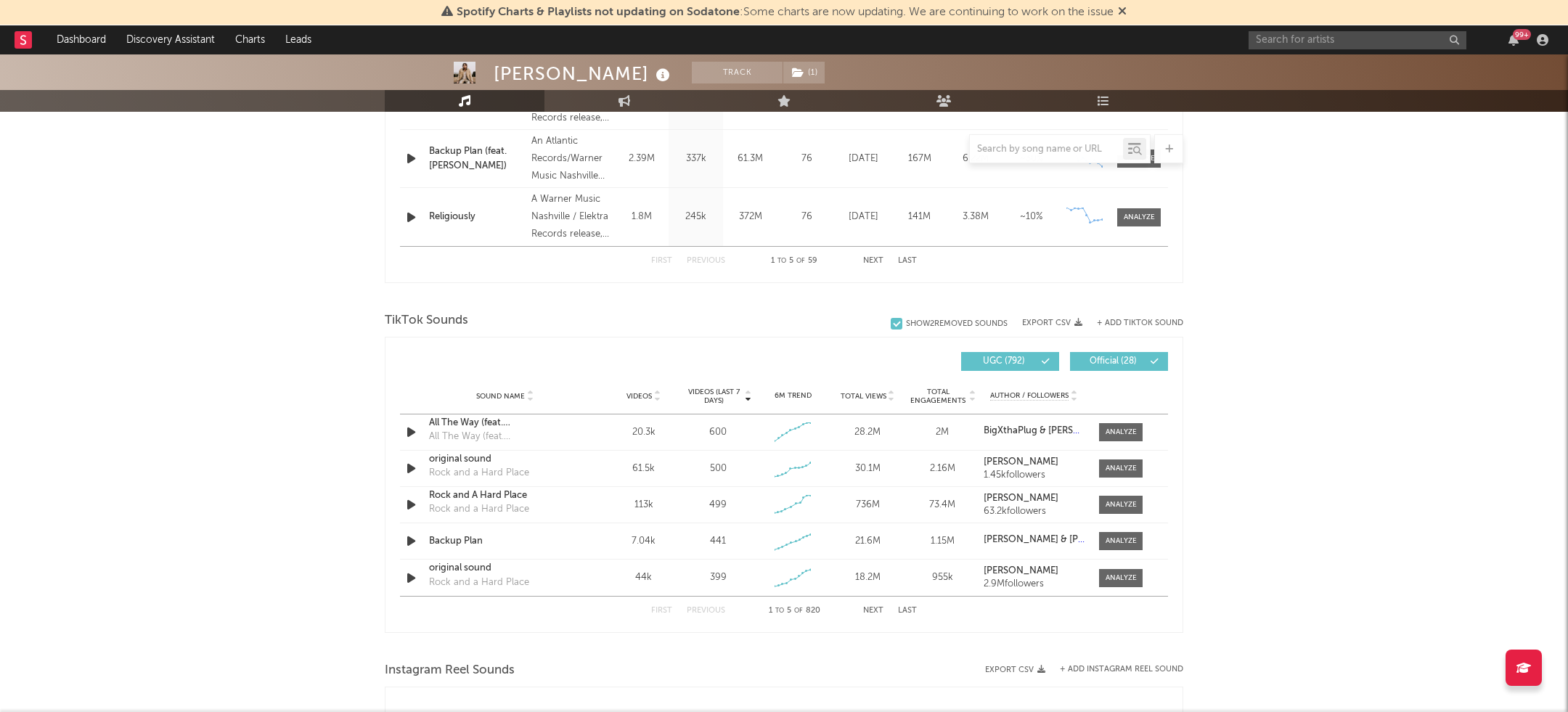
click at [874, 608] on button "Next" at bounding box center [873, 611] width 20 height 8
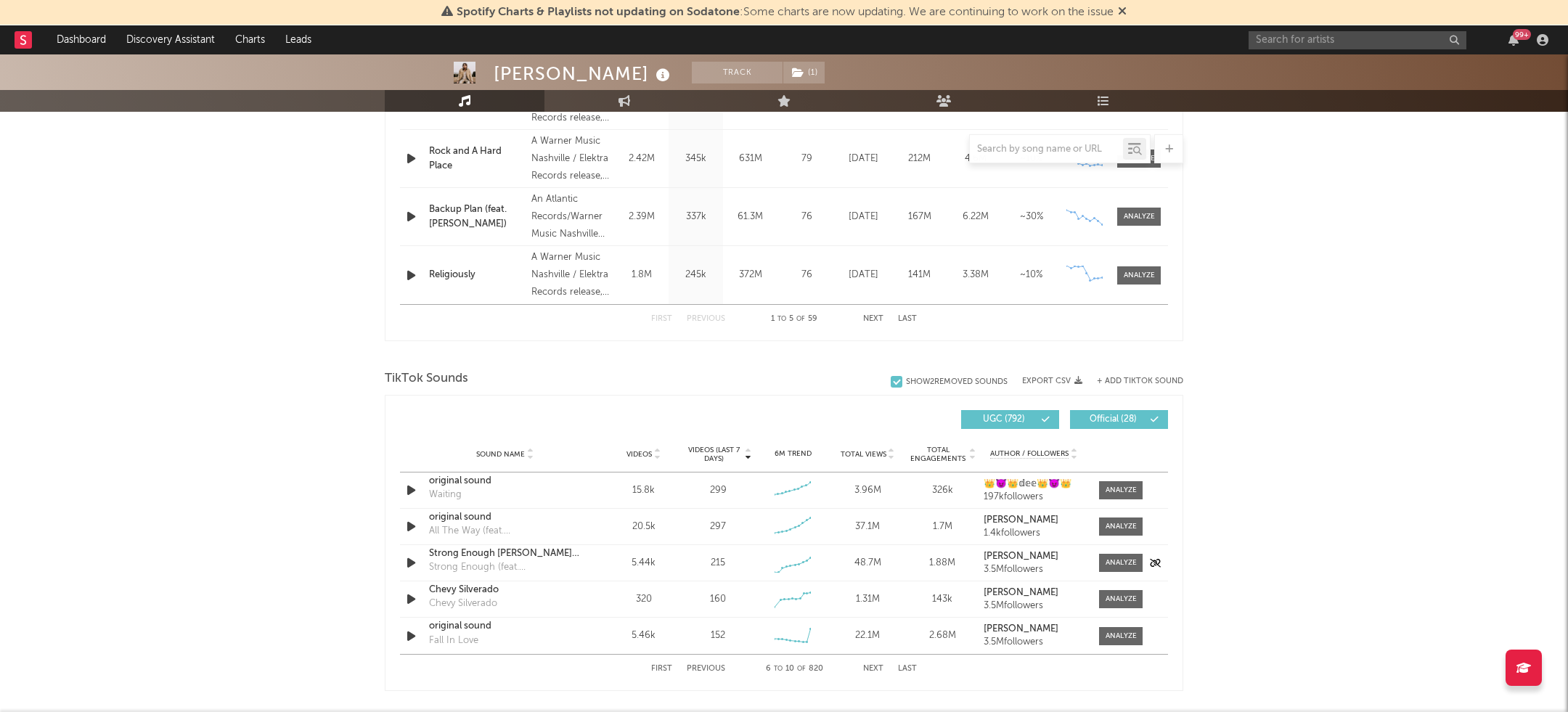
scroll to position [719, 0]
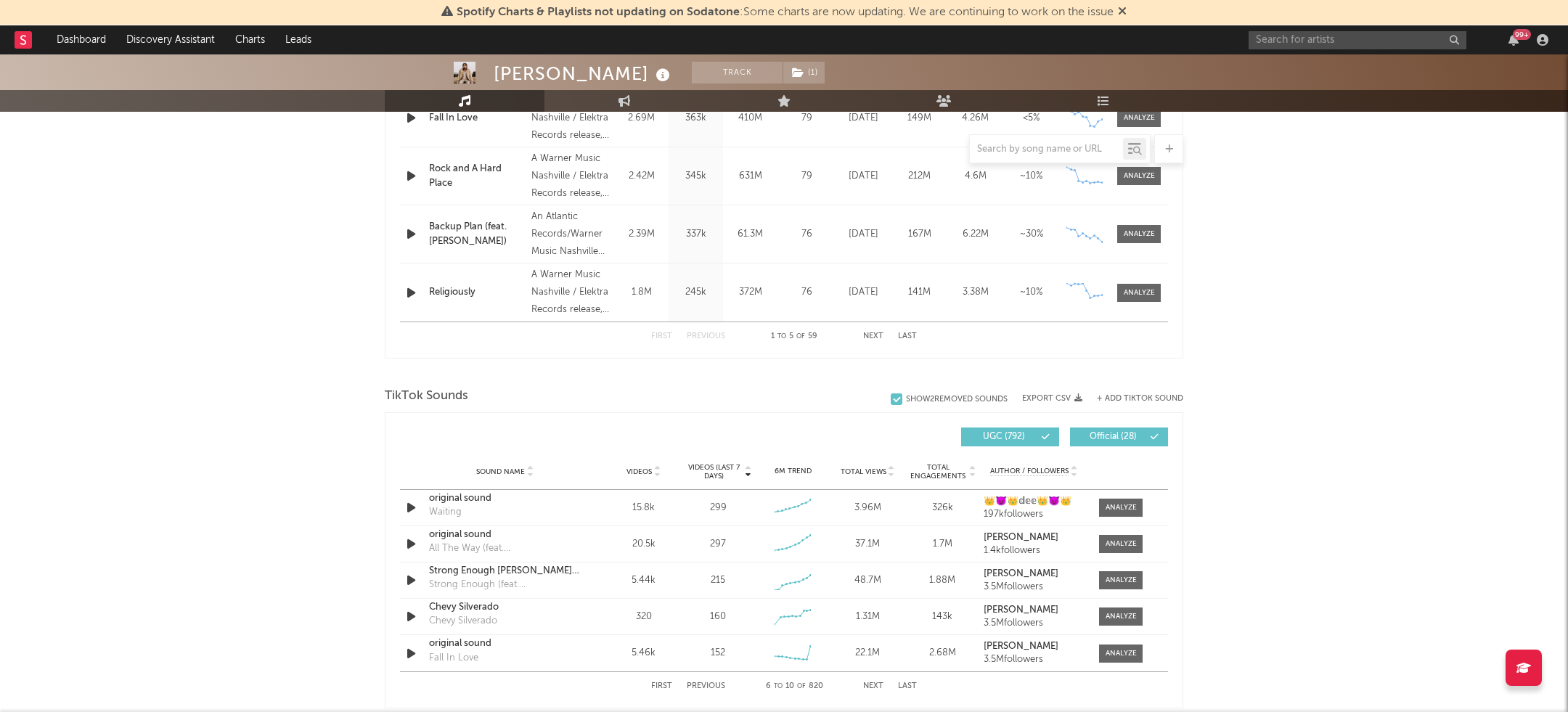
click at [425, 391] on span "TikTok Sounds" at bounding box center [426, 396] width 83 height 17
click at [1108, 615] on div at bounding box center [1121, 616] width 31 height 11
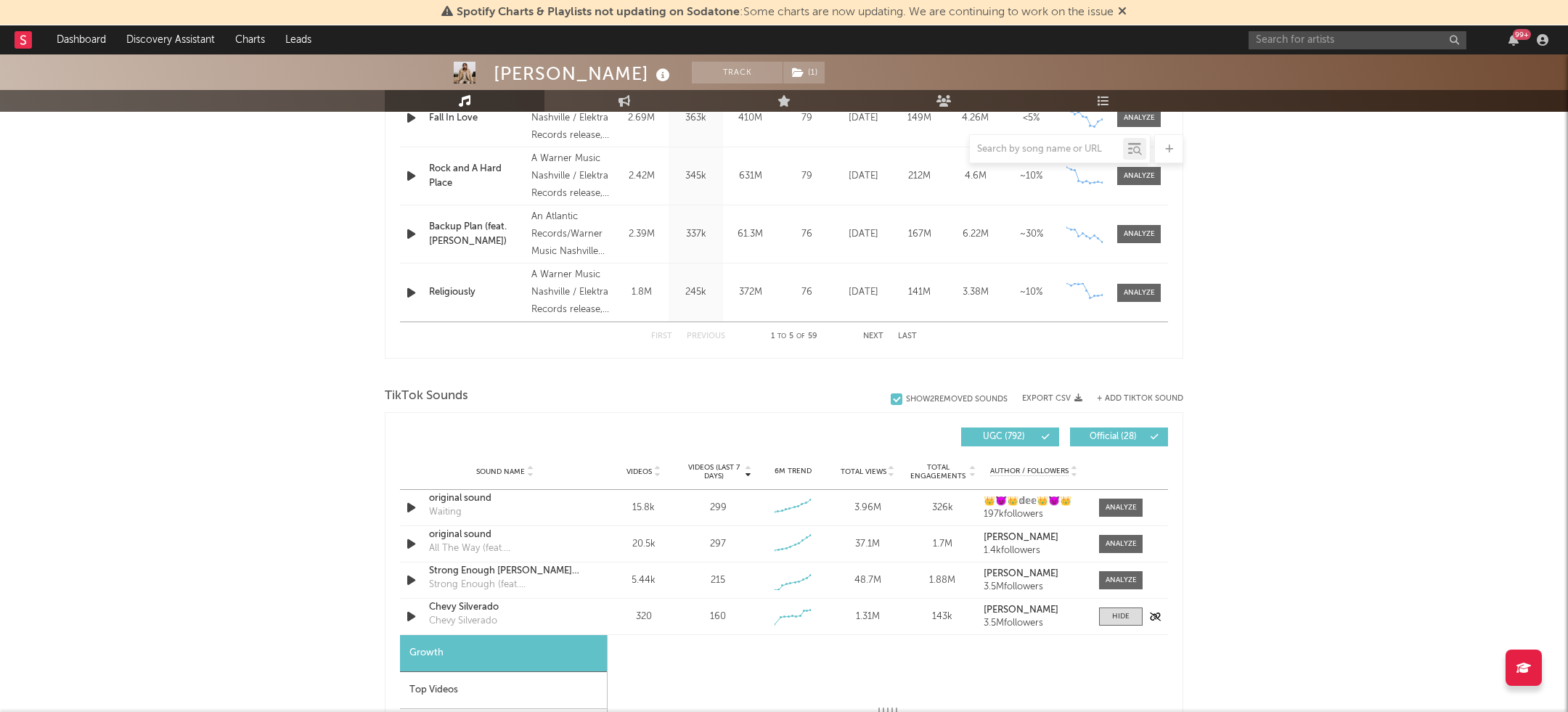
select select "1w"
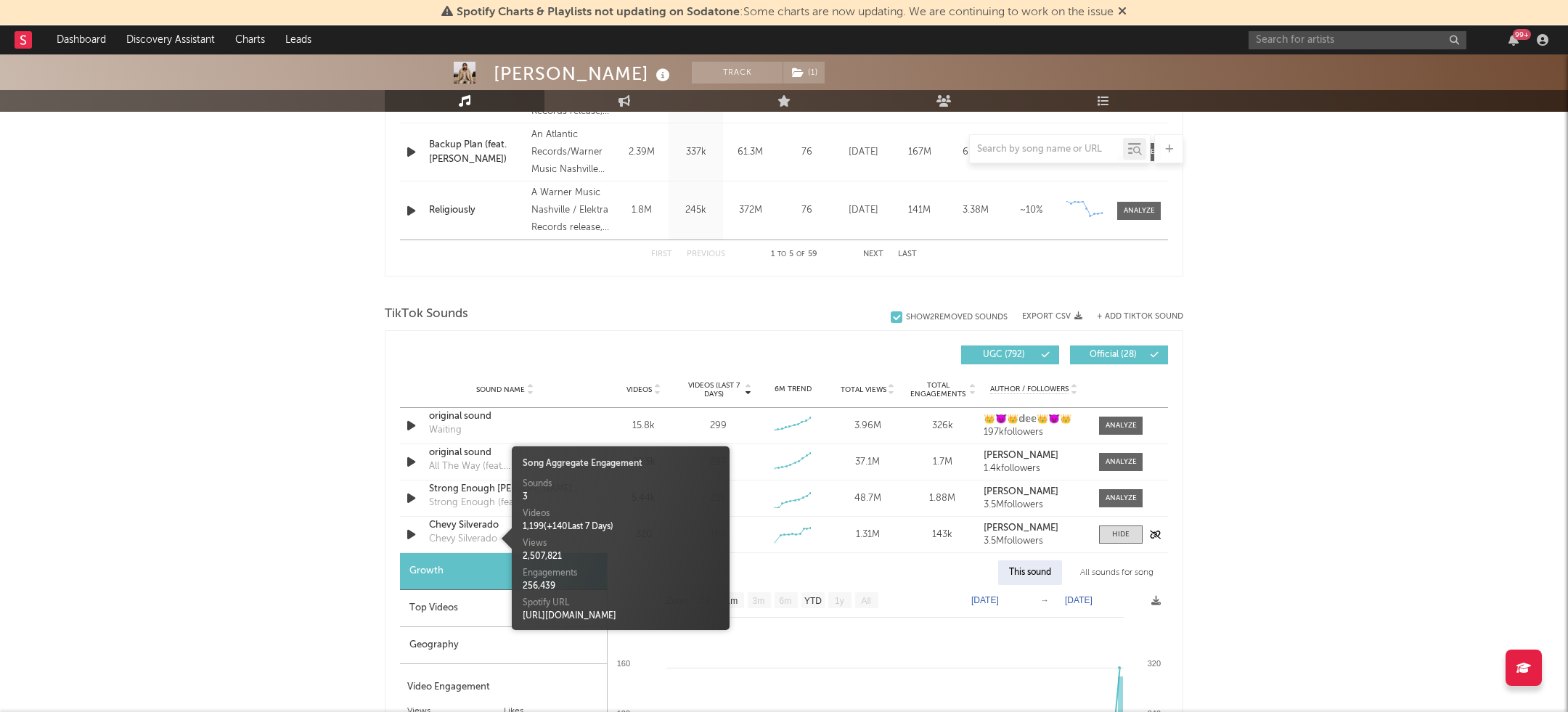
click at [482, 532] on div "Chevy Silverado" at bounding box center [463, 539] width 68 height 14
click at [479, 521] on div "Chevy Silverado" at bounding box center [505, 525] width 151 height 14
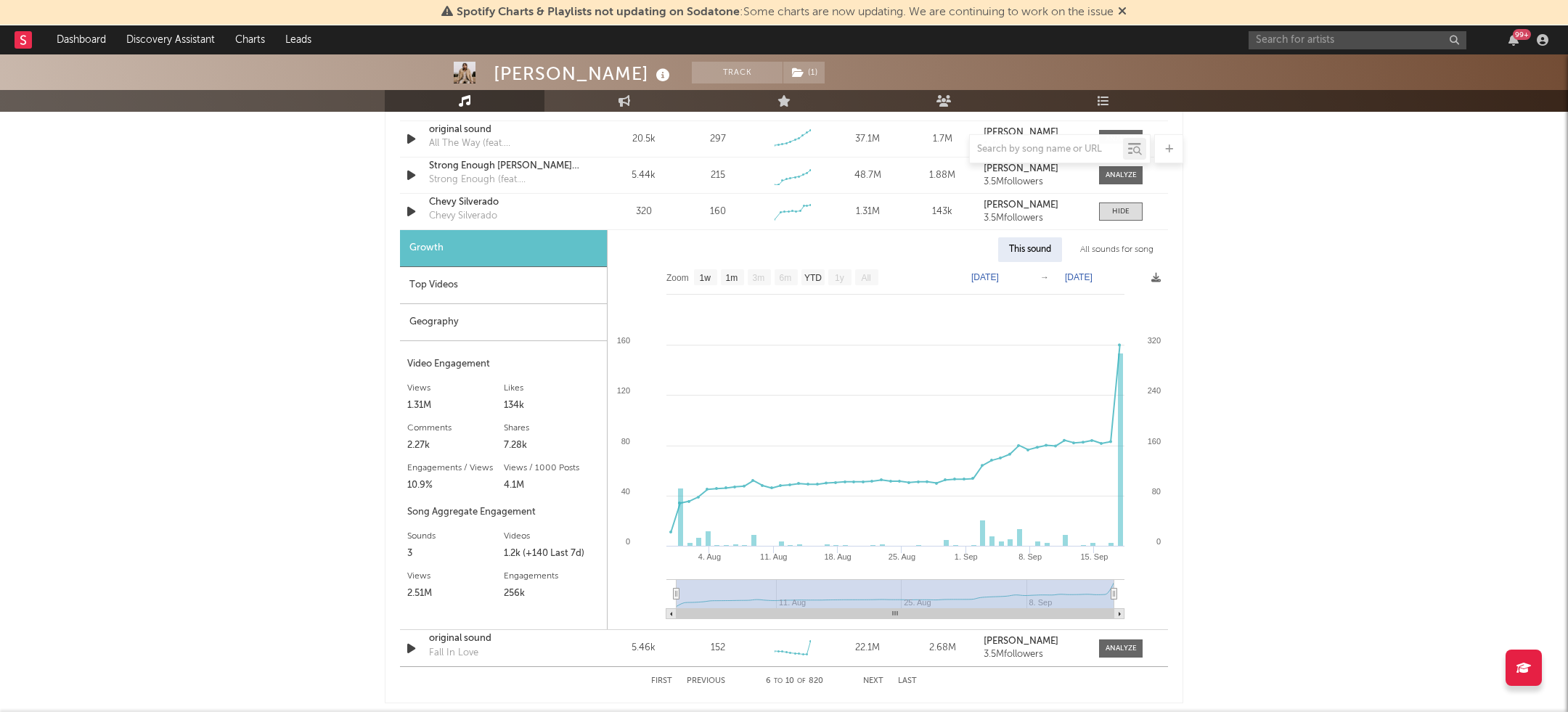
scroll to position [1119, 0]
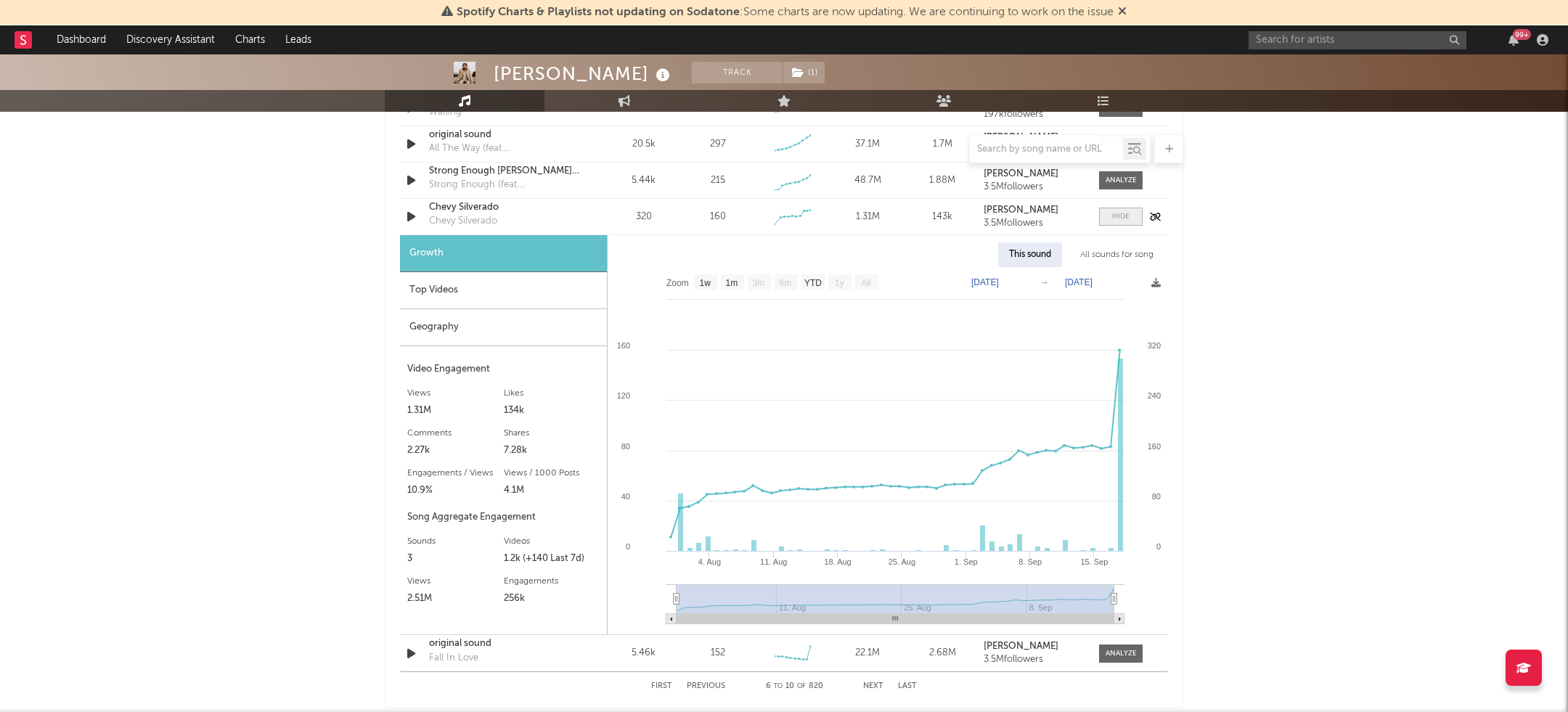
click at [1111, 207] on span at bounding box center [1121, 216] width 44 height 18
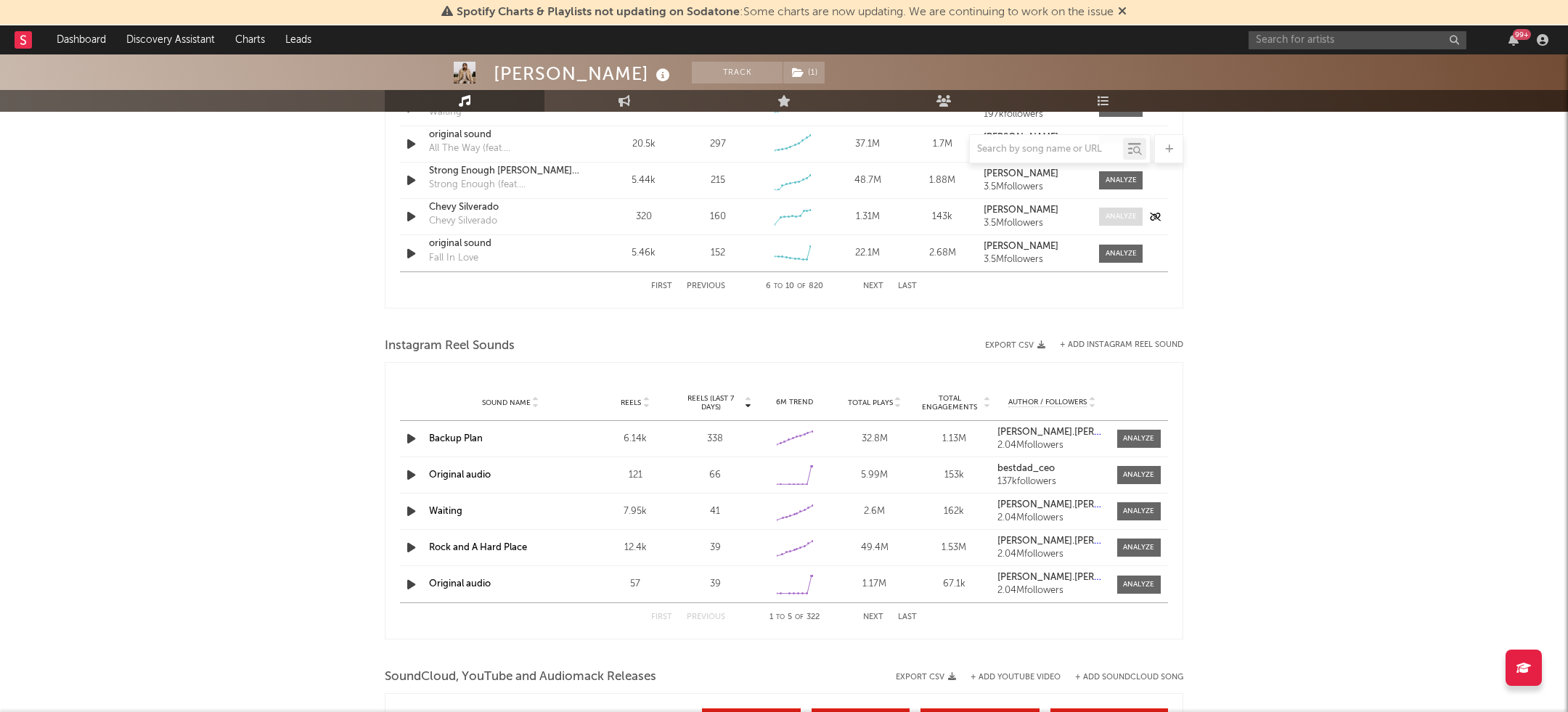
click at [1111, 207] on span at bounding box center [1121, 216] width 44 height 18
select select "1w"
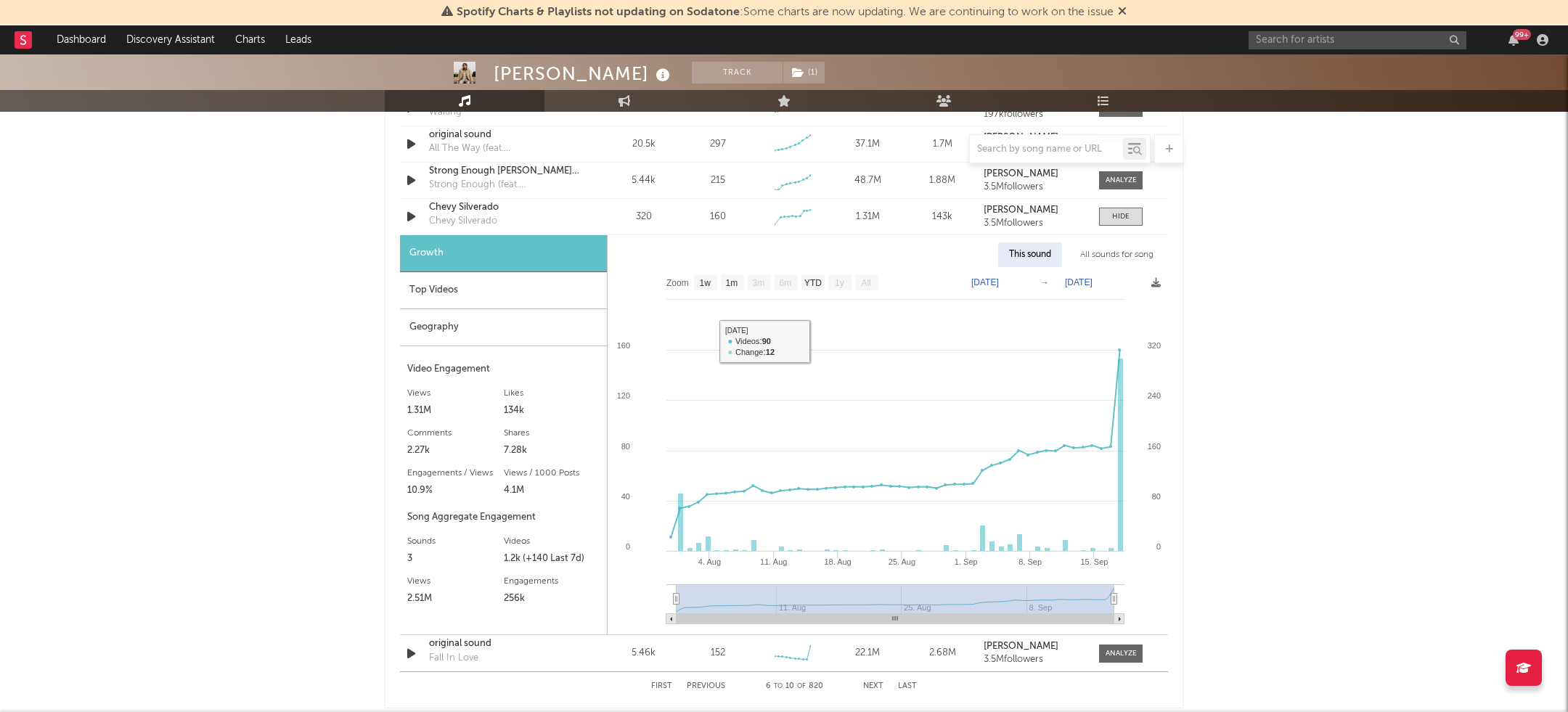
click at [512, 296] on div "Top Videos" at bounding box center [503, 291] width 207 height 37
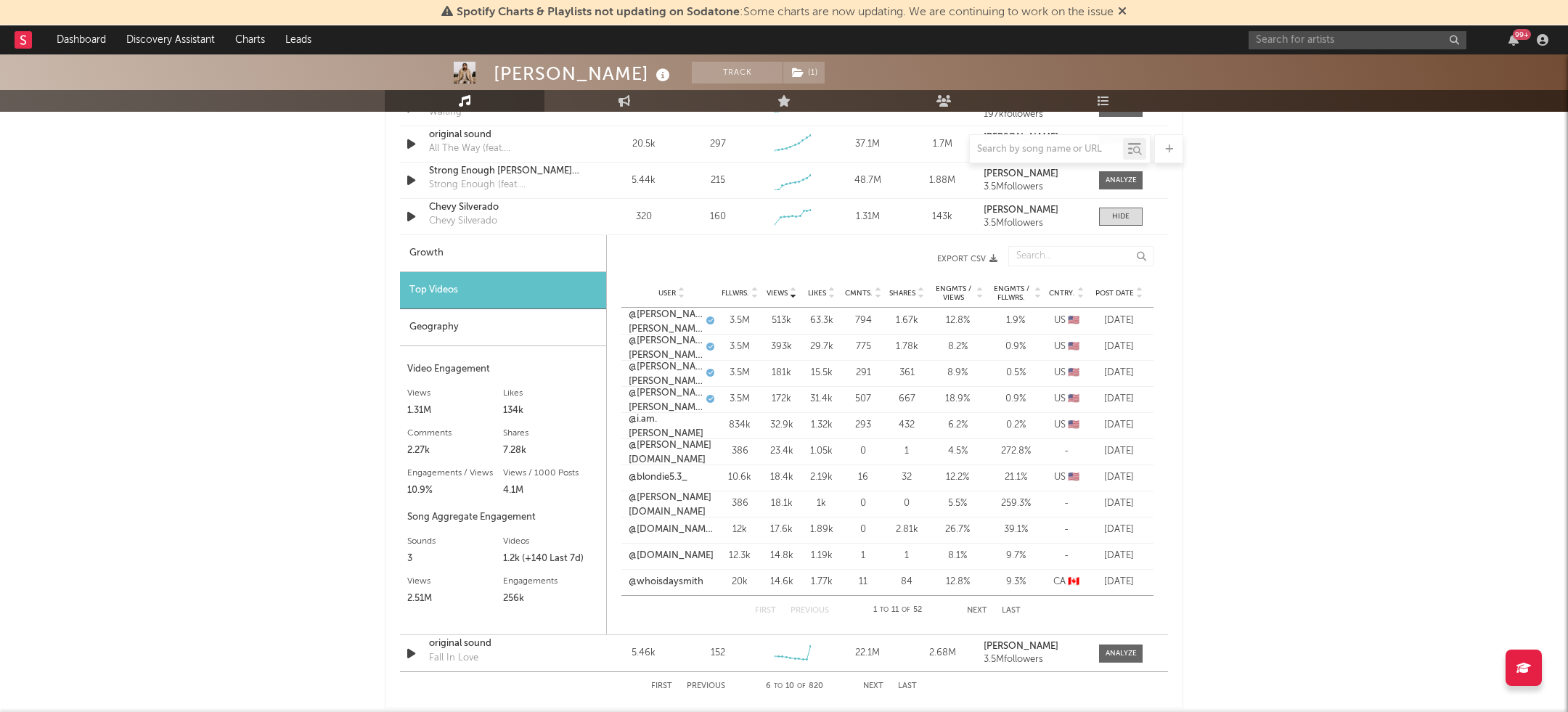
click at [1108, 280] on div "User Fllwrs. Views Likes Cmnts. Shares Engmts / Views Engmts / Fllwrs. Cntry. P…" at bounding box center [887, 293] width 532 height 29
click at [1108, 285] on div "User Fllwrs. Views Likes Cmnts. Shares Engmts / Views Engmts / Fllwrs. Cntry. P…" at bounding box center [887, 293] width 532 height 29
click at [1116, 289] on span "Post Date" at bounding box center [1114, 294] width 39 height 9
click at [671, 320] on link "@jonathanduncan24" at bounding box center [671, 320] width 86 height 14
click at [674, 347] on link "@03fo_runner" at bounding box center [659, 347] width 63 height 14
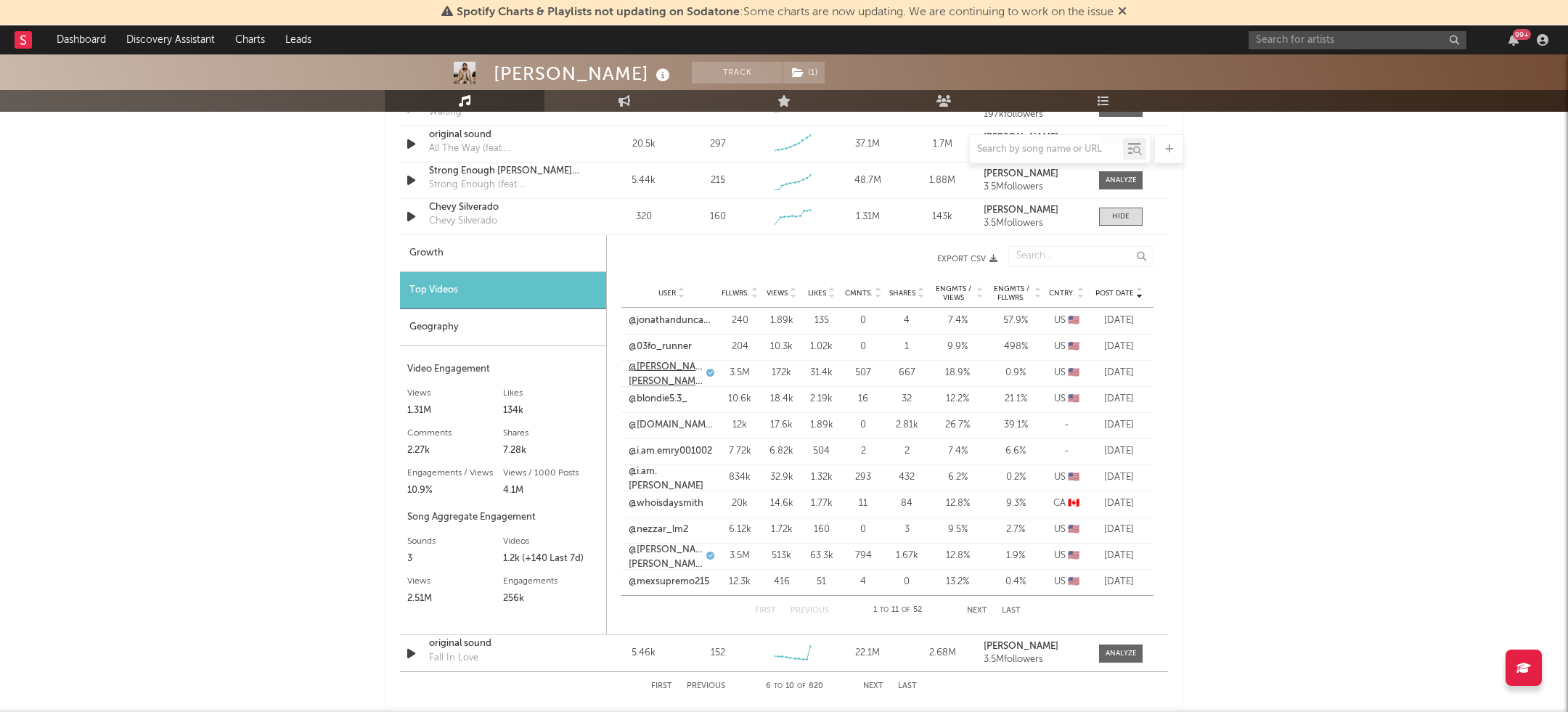
click at [659, 365] on link "@[PERSON_NAME].[PERSON_NAME]" at bounding box center [666, 374] width 74 height 28
